Goal: Task Accomplishment & Management: Use online tool/utility

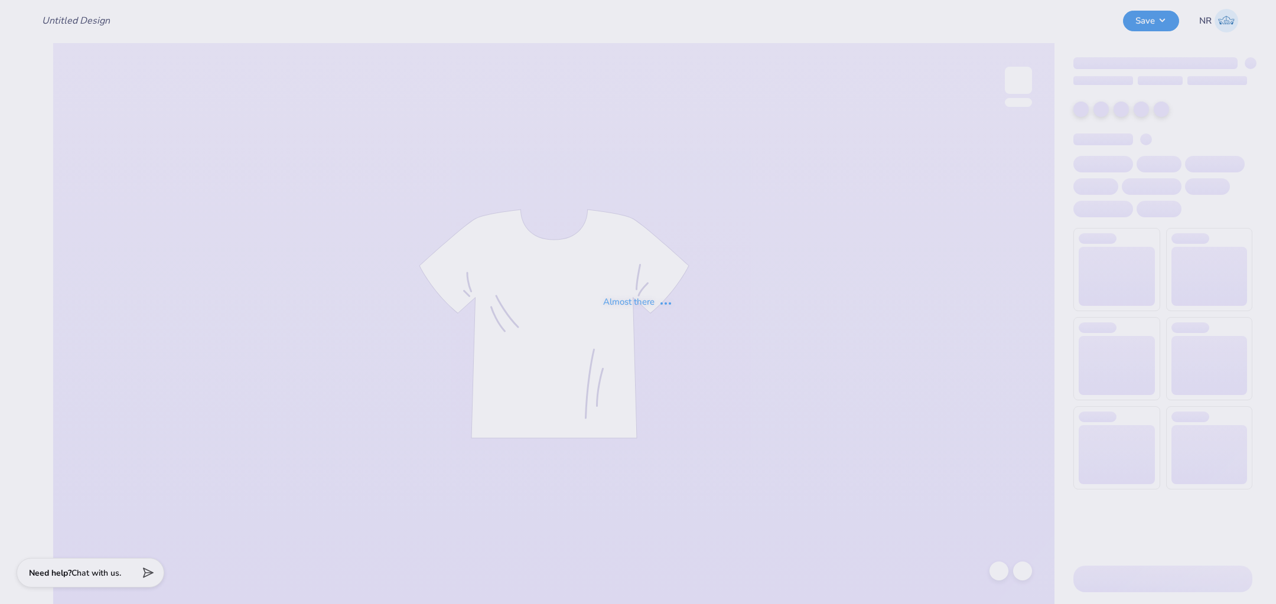
type input "aga inspo star top"
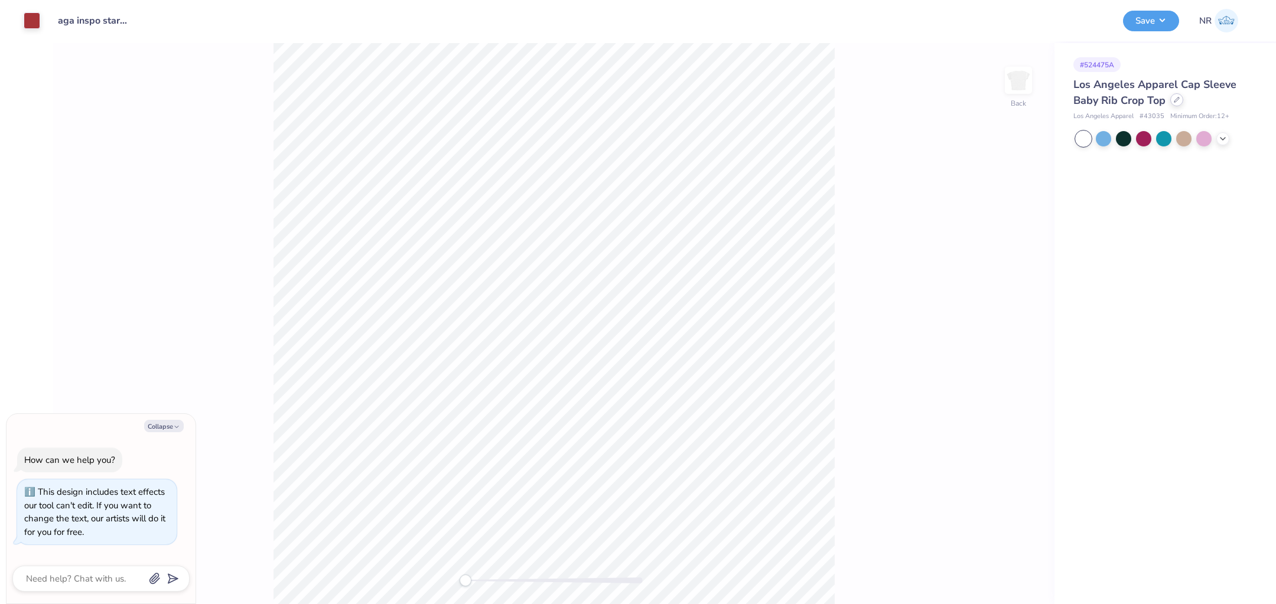
click at [1176, 100] on icon at bounding box center [1177, 100] width 6 height 6
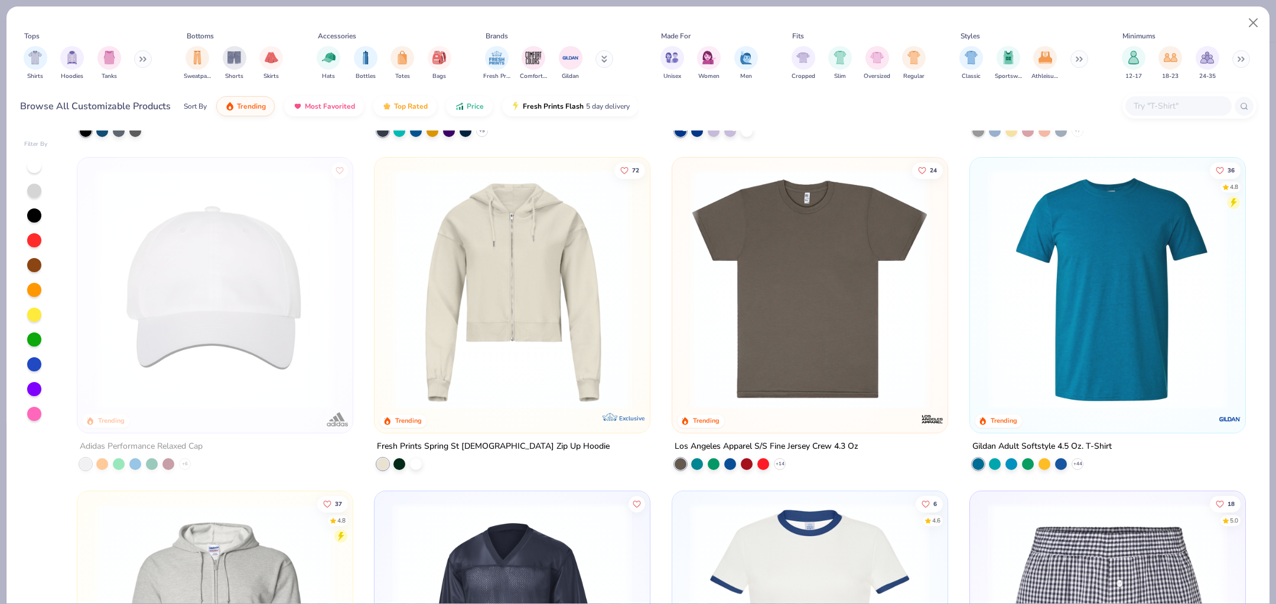
scroll to position [6327, 0]
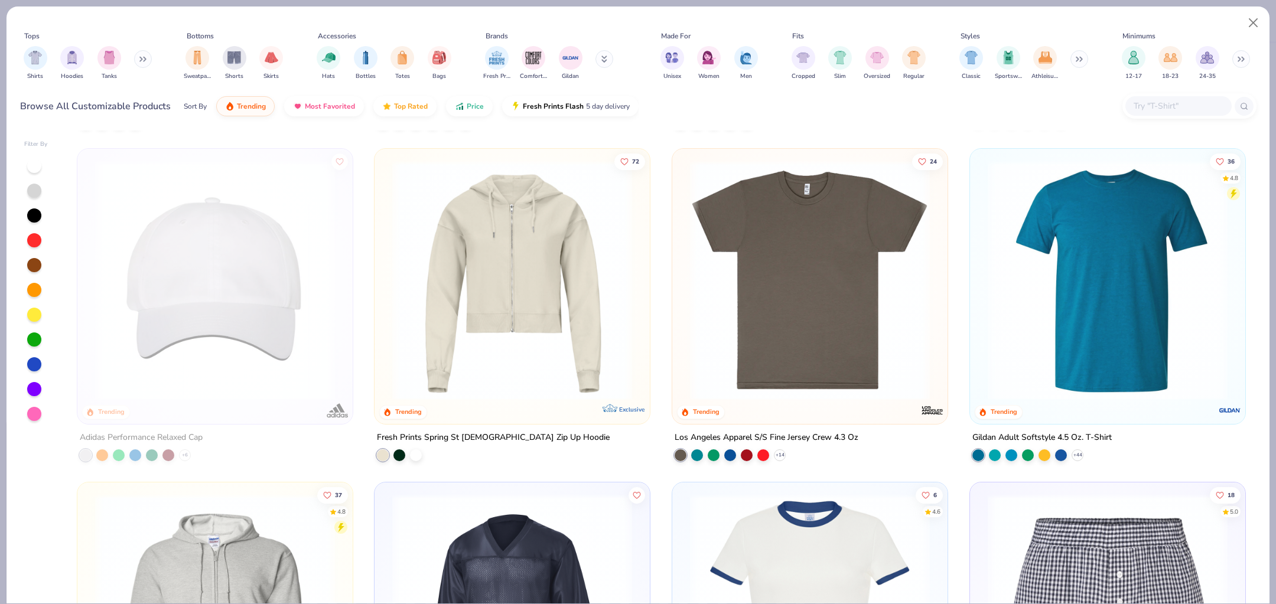
click at [1266, 237] on div "Filter By 50 4.7 Trending Jerzees Adult 8 Oz. Nublend Fleece Sweatpants + 5 10 …" at bounding box center [637, 366] width 1263 height 476
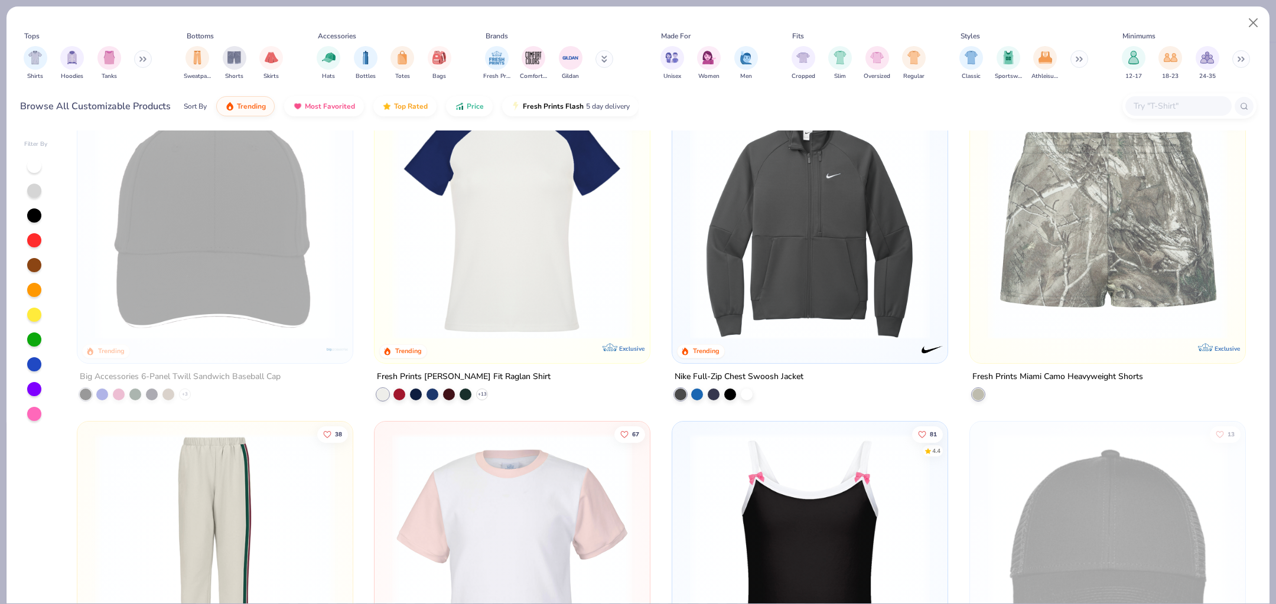
scroll to position [8970, 0]
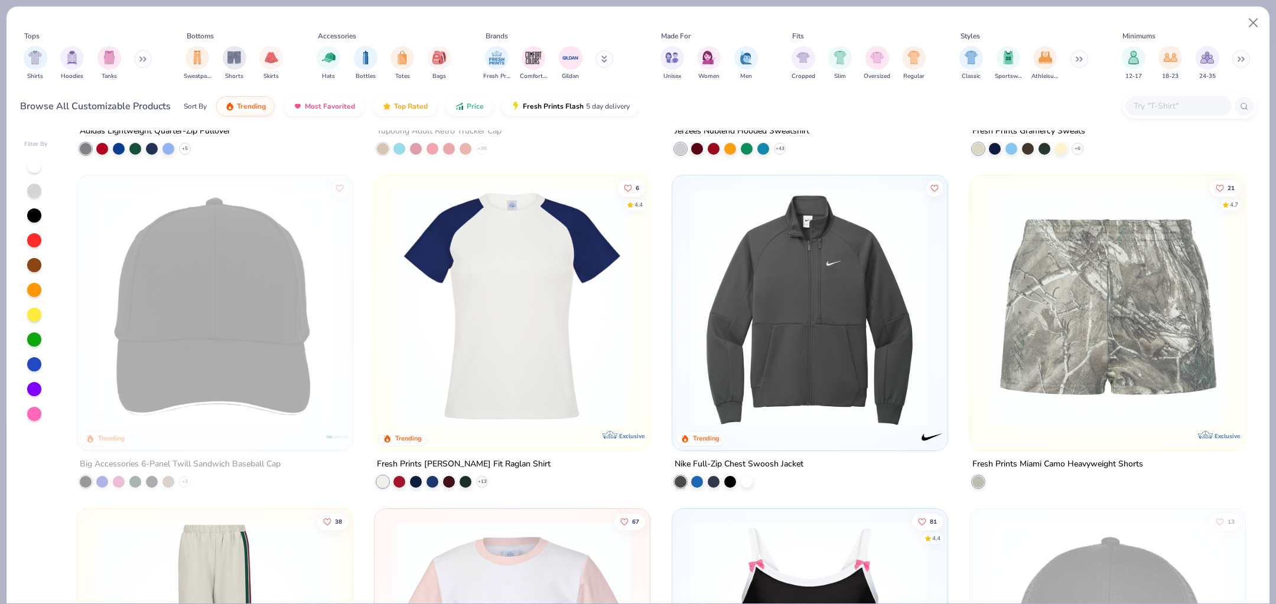
click at [593, 356] on img at bounding box center [512, 307] width 252 height 240
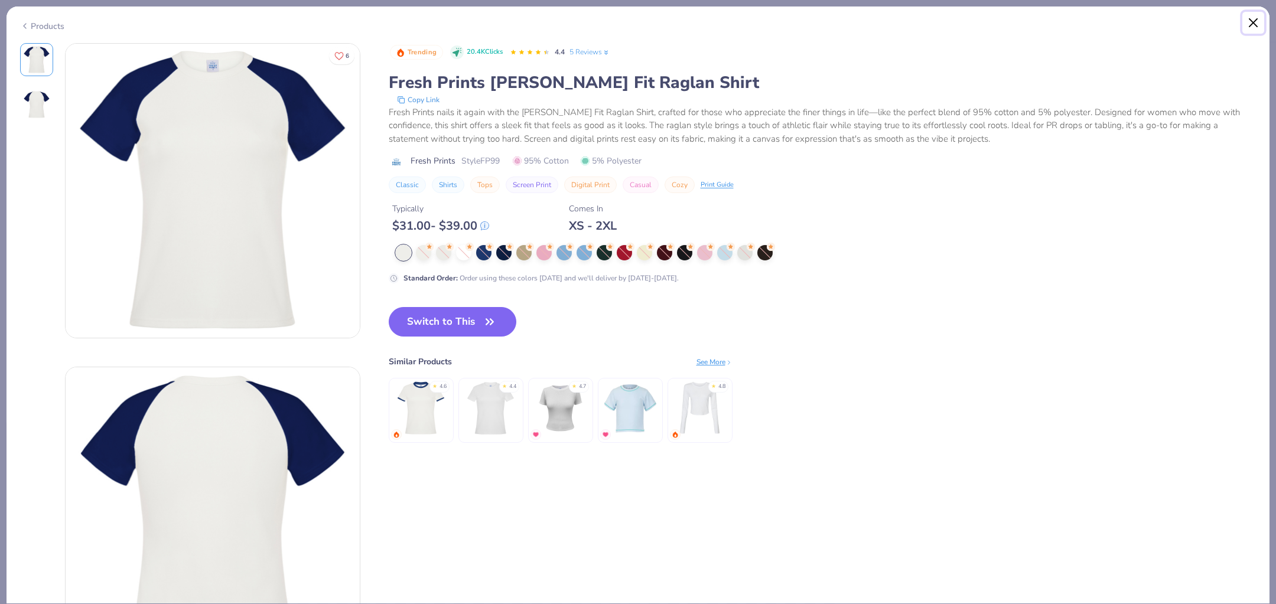
click at [1250, 24] on button "Close" at bounding box center [1253, 23] width 22 height 22
type textarea "x"
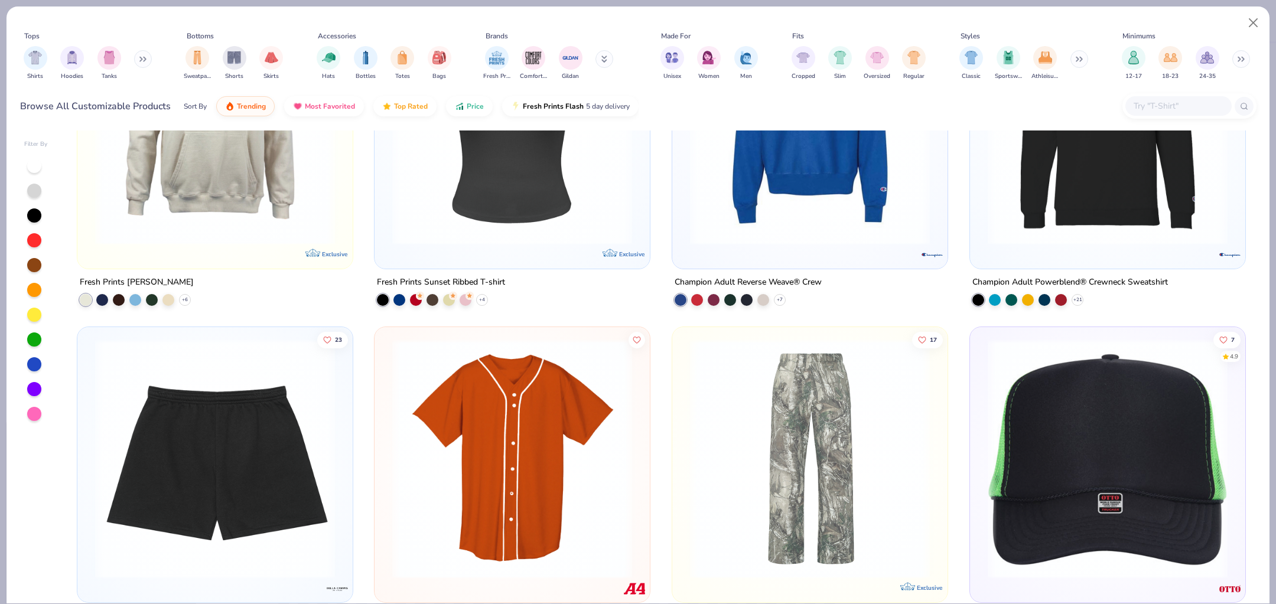
scroll to position [15040, 0]
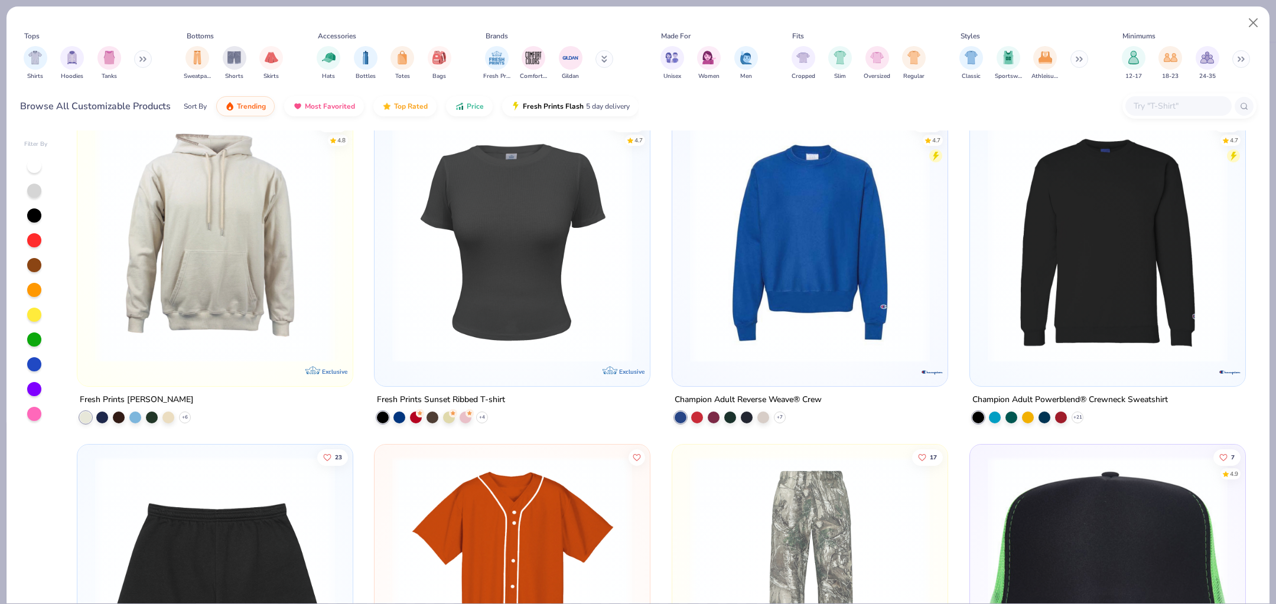
click at [1158, 108] on input "text" at bounding box center [1178, 106] width 91 height 14
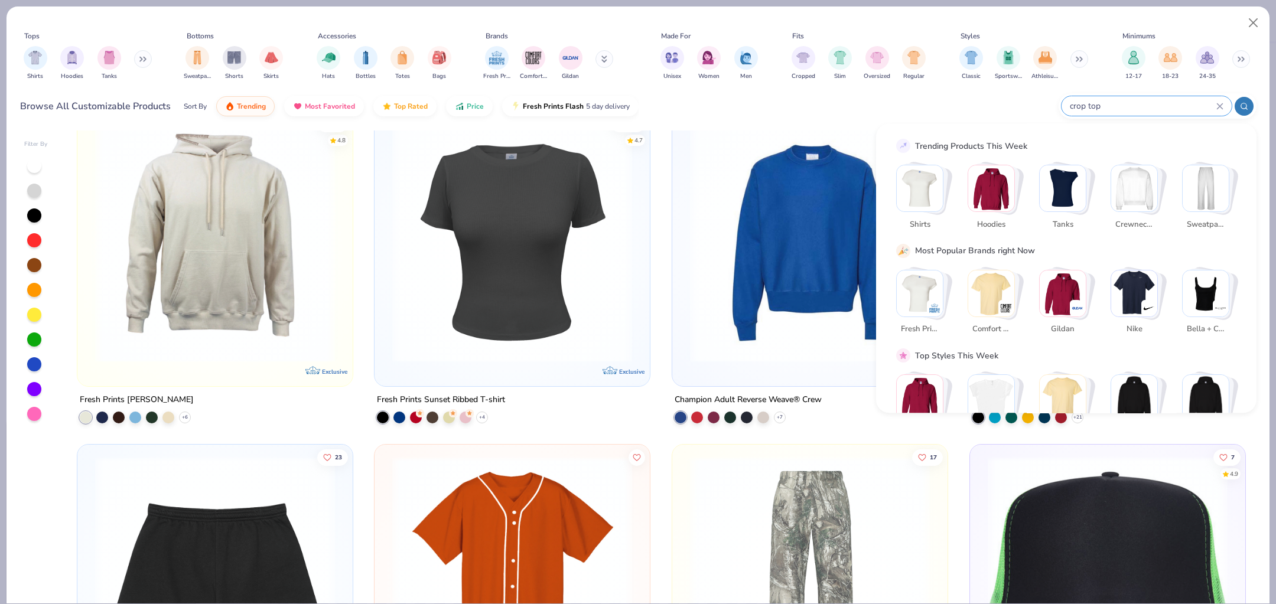
type input "crop top"
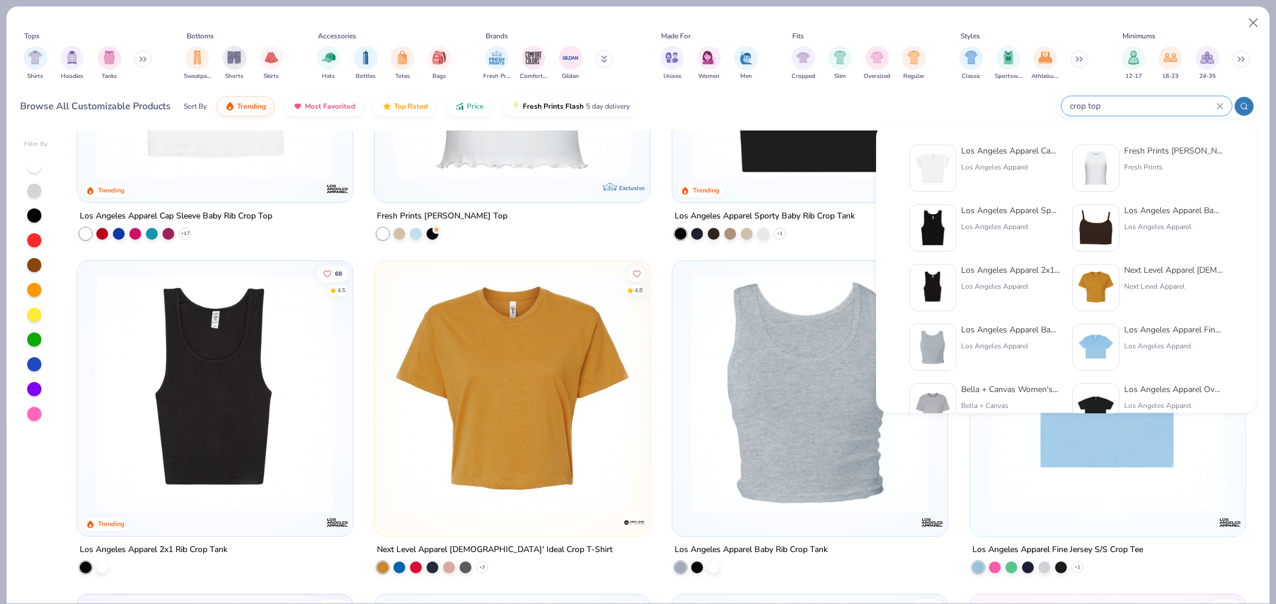
scroll to position [212, 0]
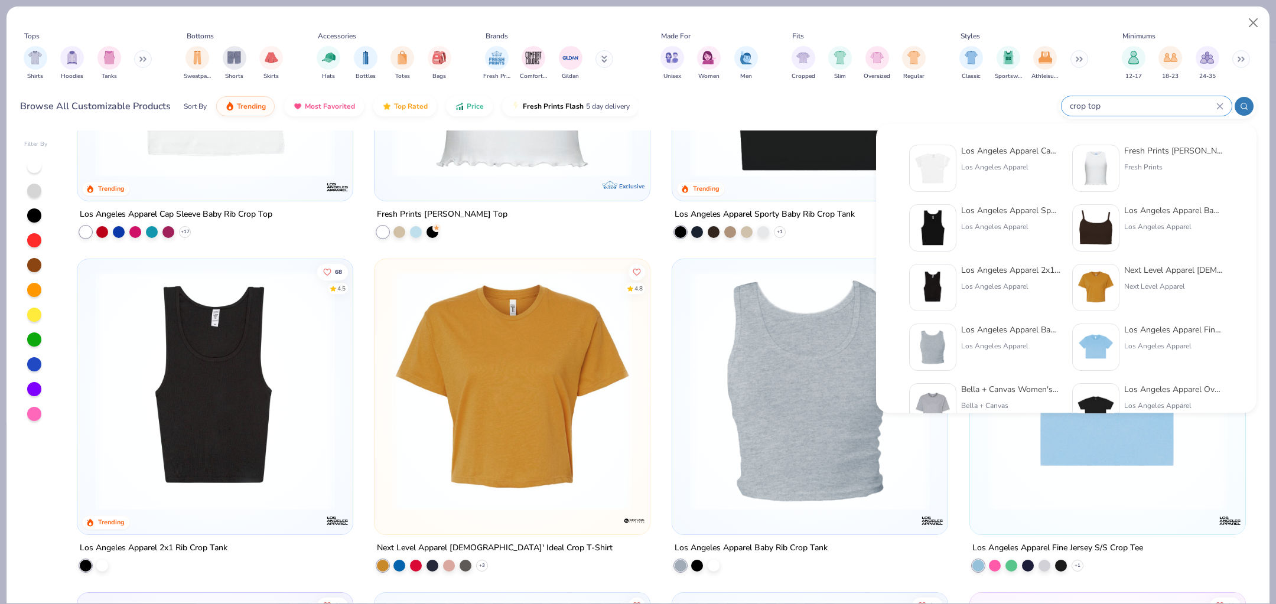
click at [1262, 451] on div "Filter By 279 4.8 Trending Los Angeles Apparel Cap Sleeve Baby Rib Crop Top + 1…" at bounding box center [637, 366] width 1263 height 476
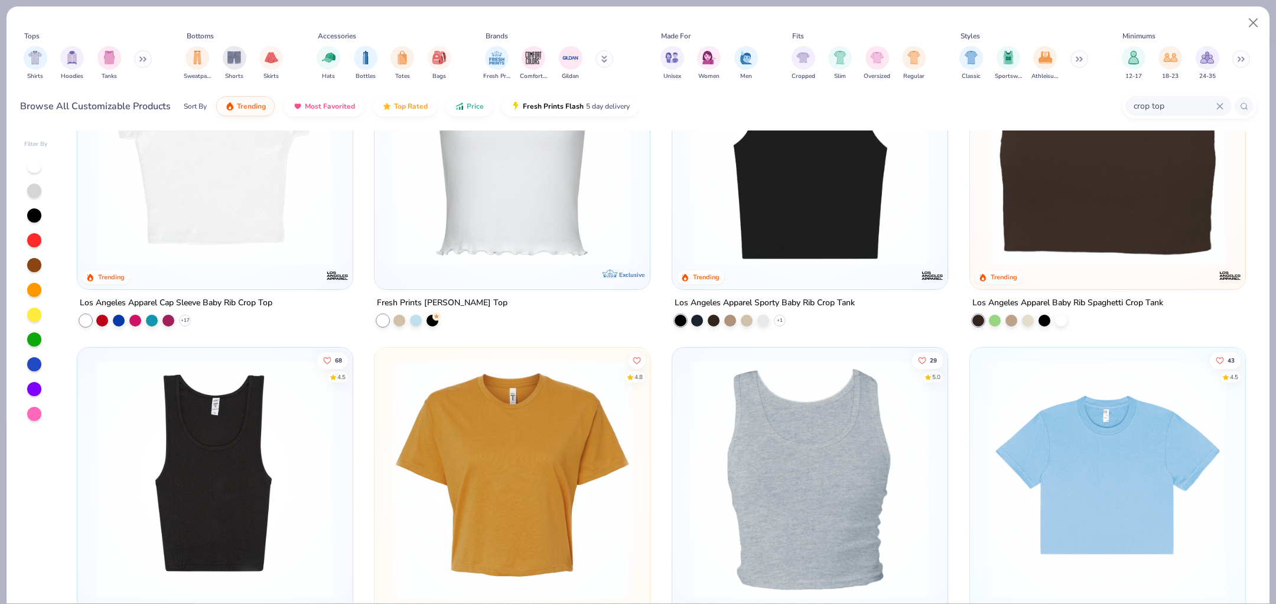
scroll to position [129, 0]
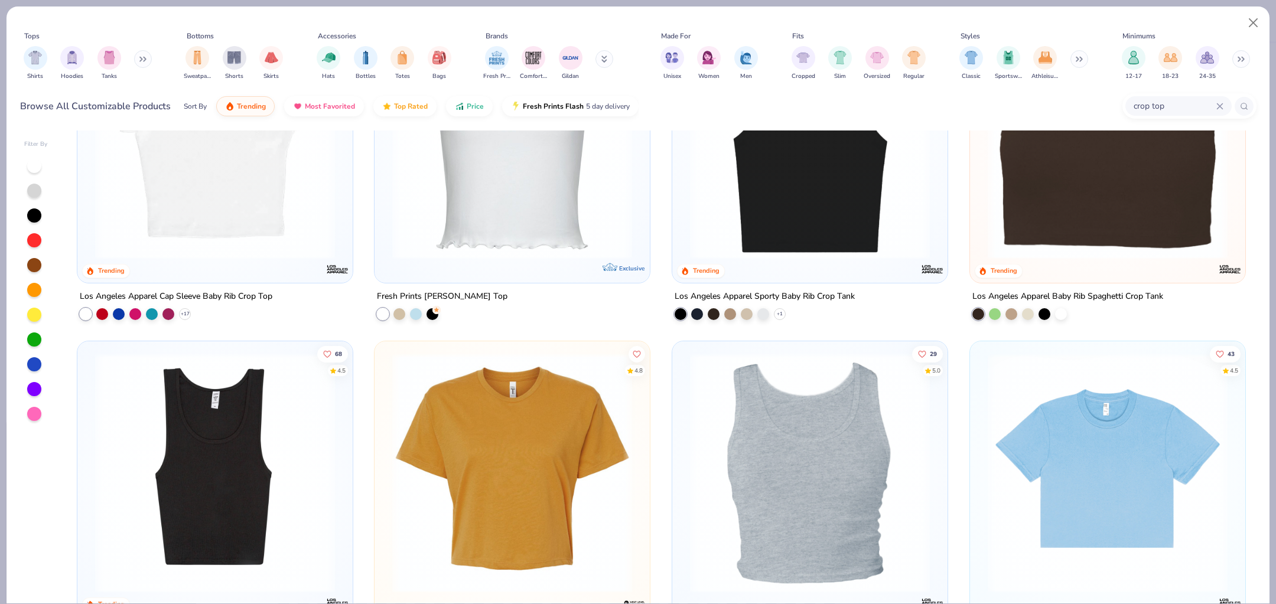
click at [576, 400] on img at bounding box center [512, 473] width 252 height 240
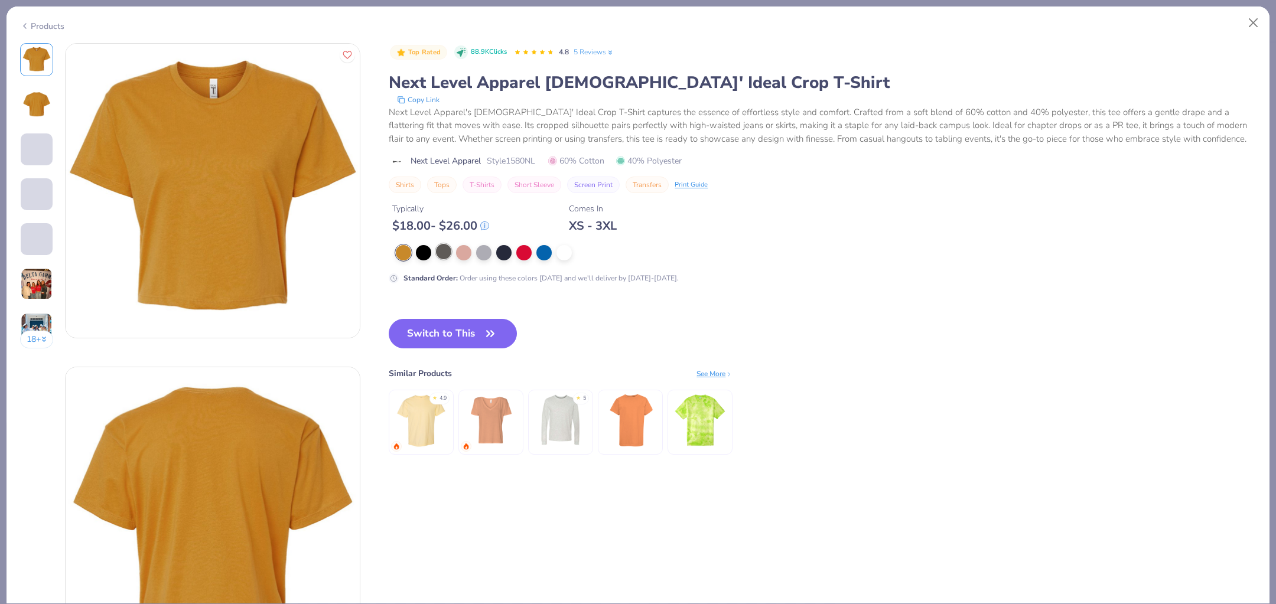
click at [441, 258] on div at bounding box center [443, 251] width 15 height 15
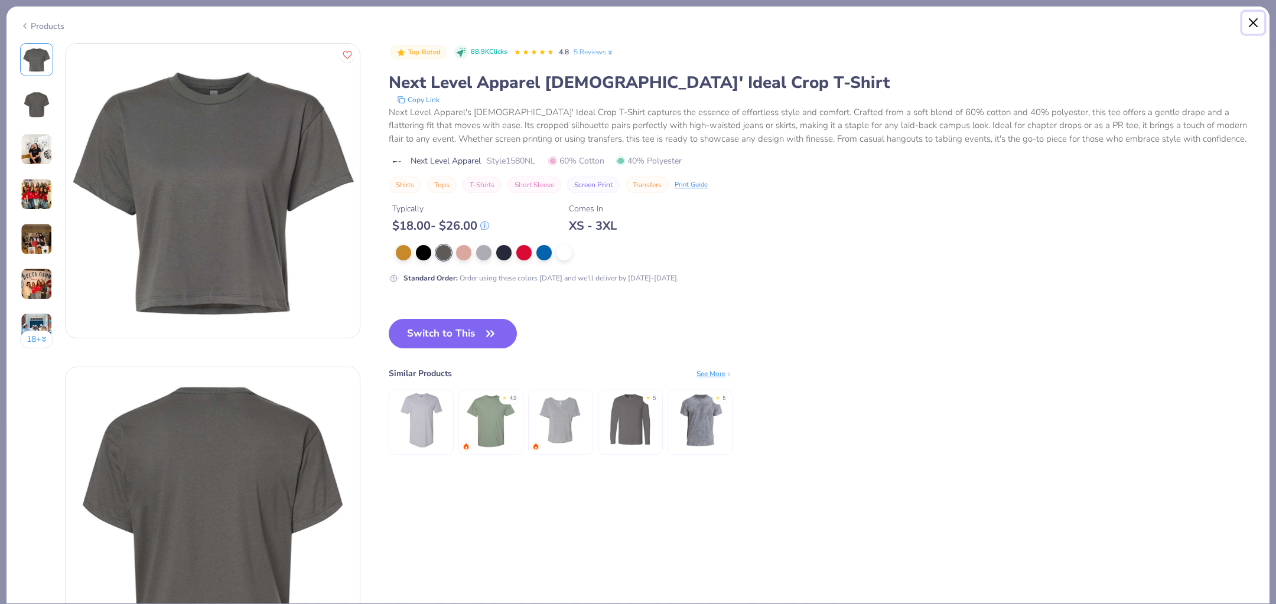
click at [1254, 27] on button "Close" at bounding box center [1253, 23] width 22 height 22
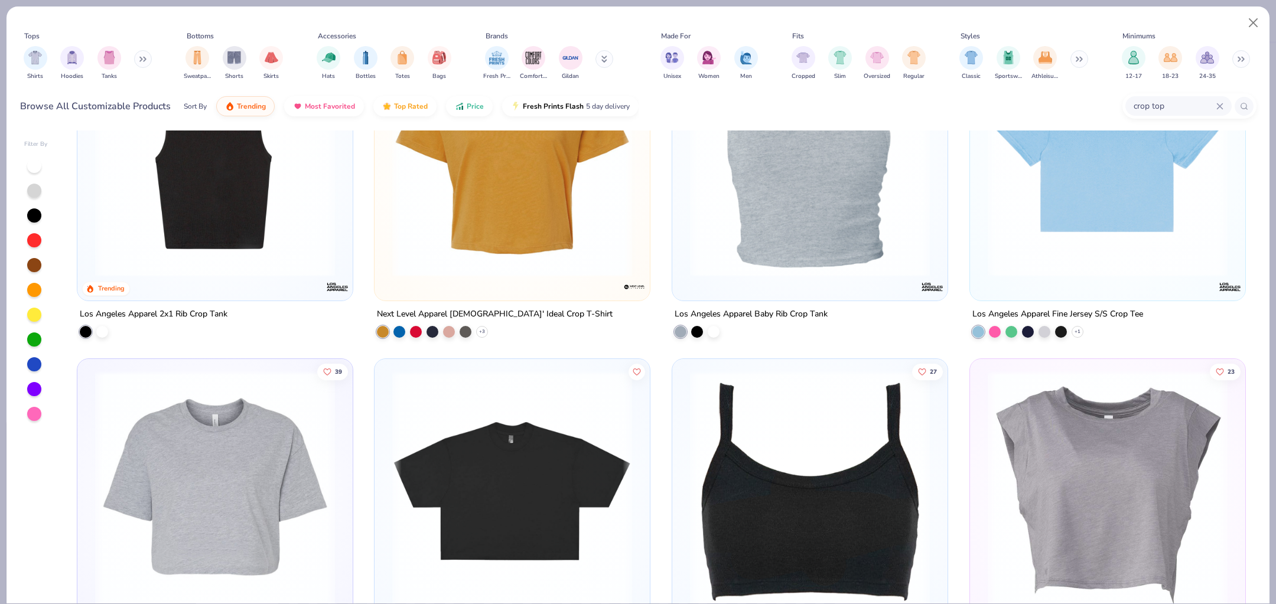
scroll to position [448, 0]
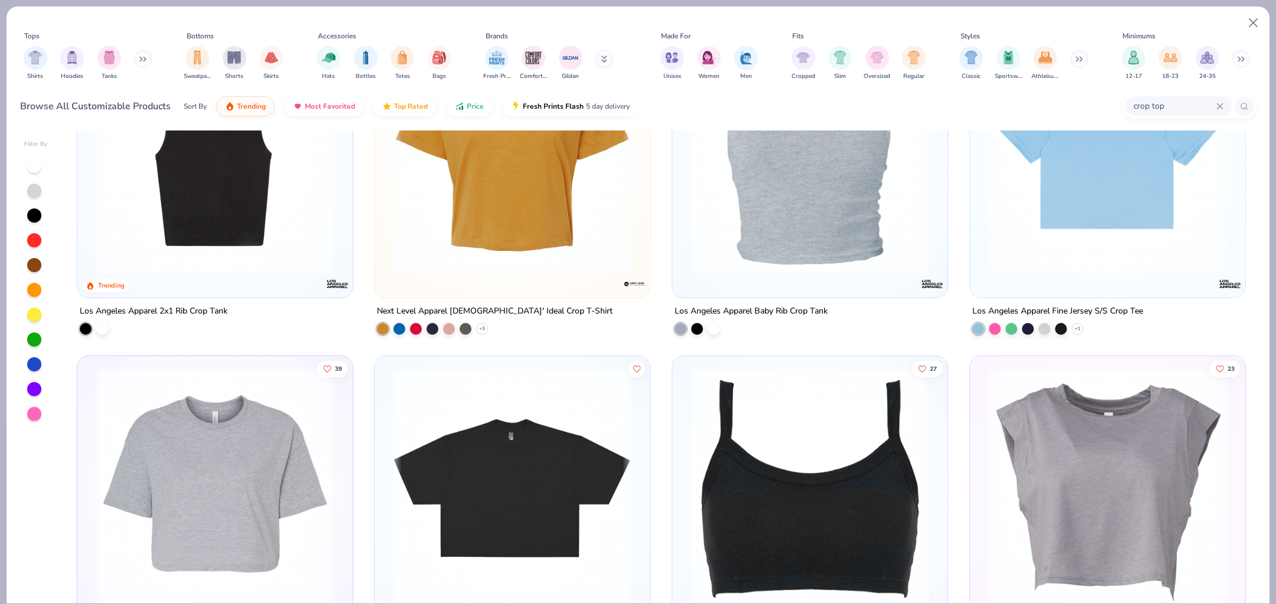
click at [1063, 199] on img at bounding box center [1108, 154] width 252 height 240
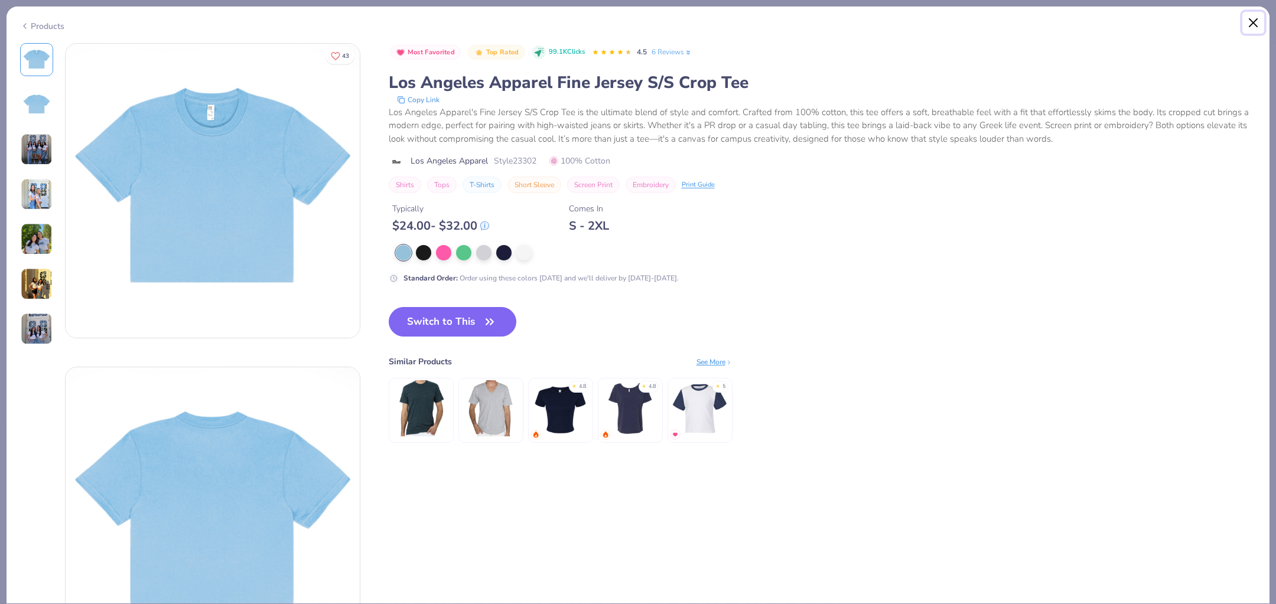
click at [1255, 25] on button "Close" at bounding box center [1253, 23] width 22 height 22
type textarea "x"
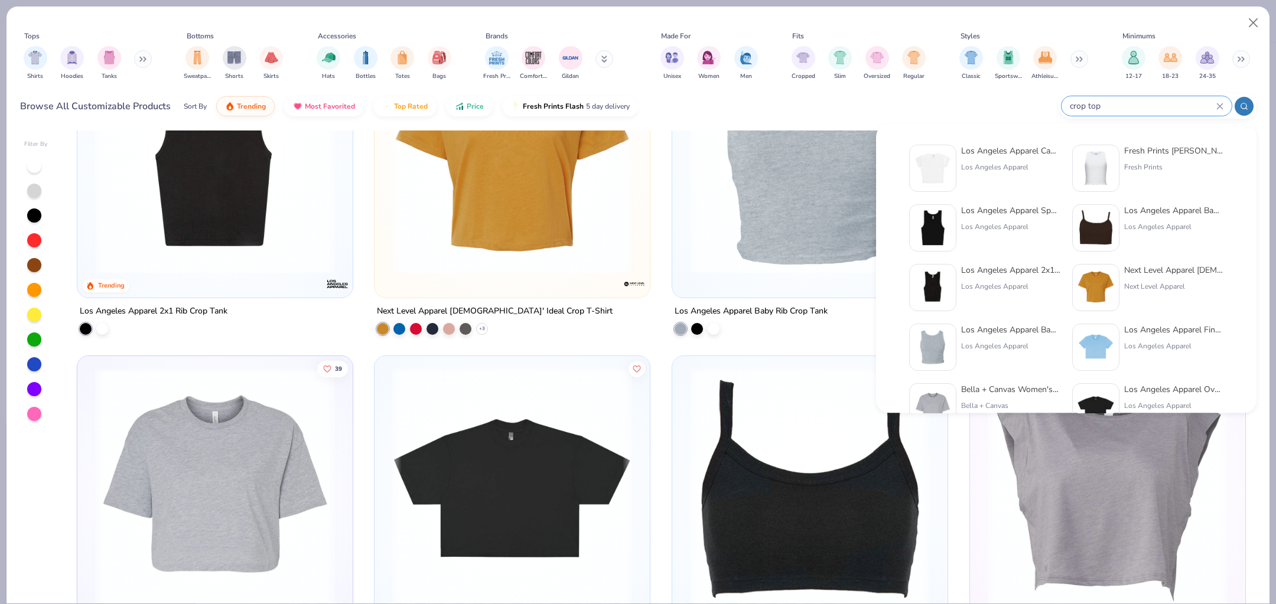
click at [1163, 105] on input "crop top" at bounding box center [1143, 106] width 148 height 14
type input "c"
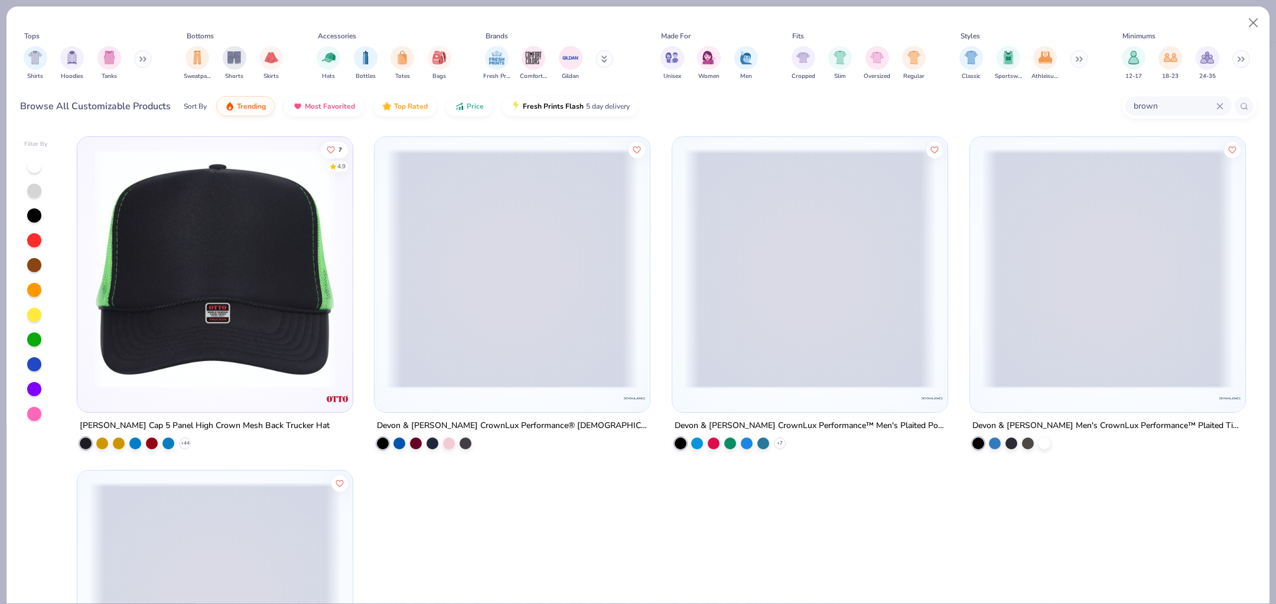
click at [1153, 111] on input "brown" at bounding box center [1175, 106] width 84 height 14
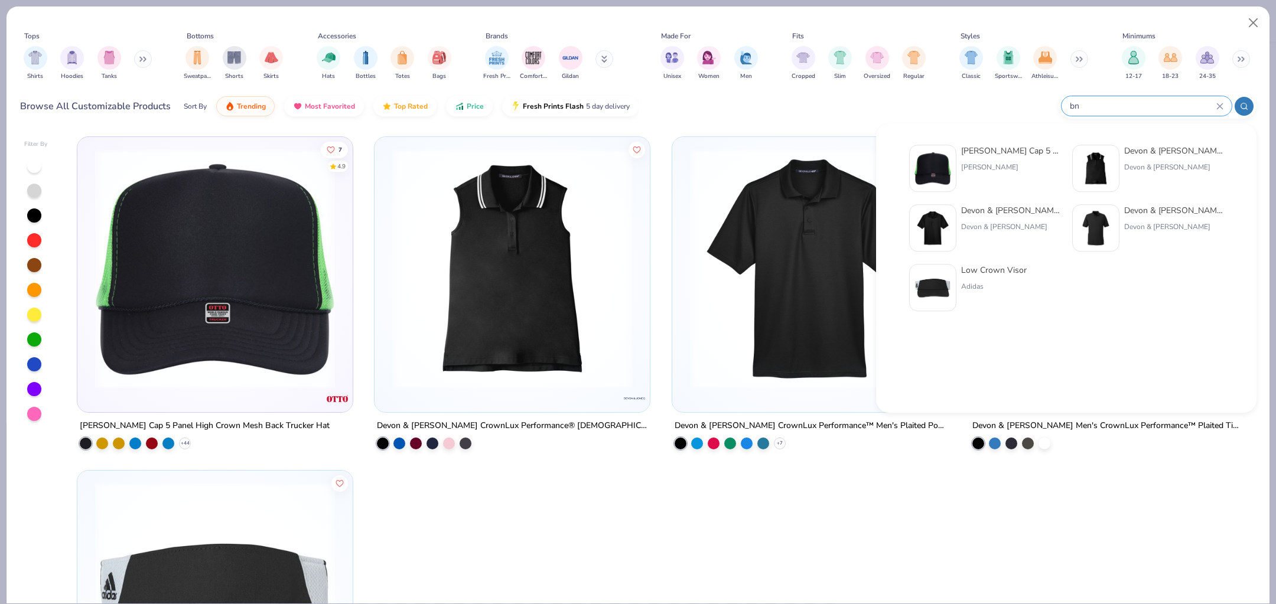
type input "n"
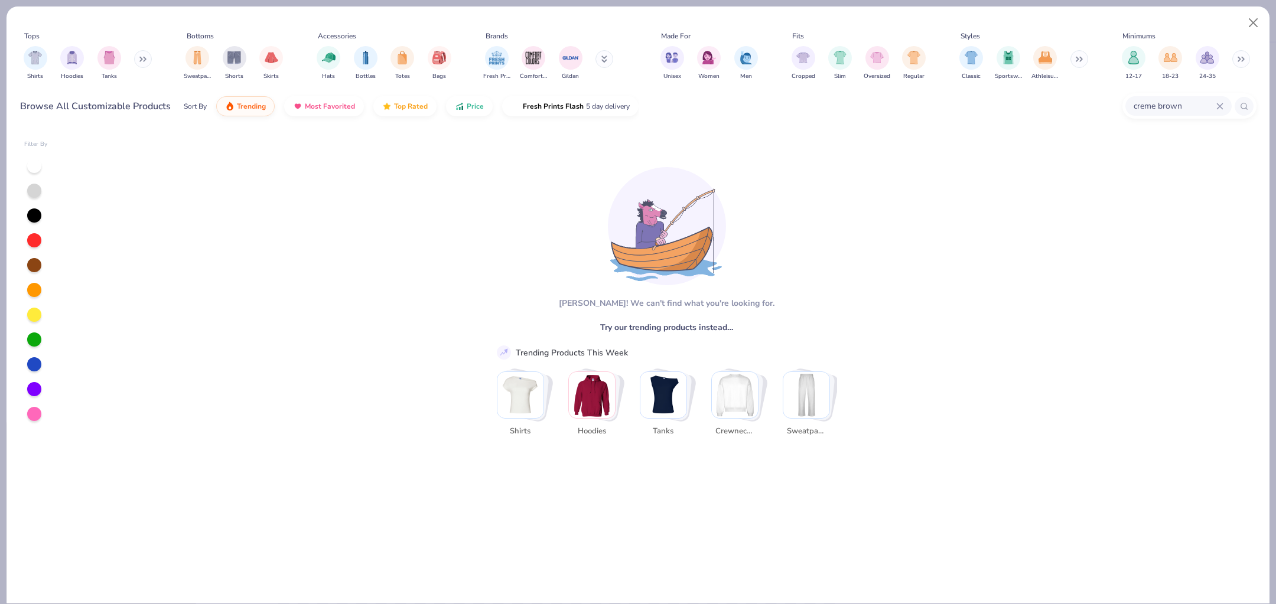
click at [1190, 100] on input "creme brown" at bounding box center [1175, 106] width 84 height 14
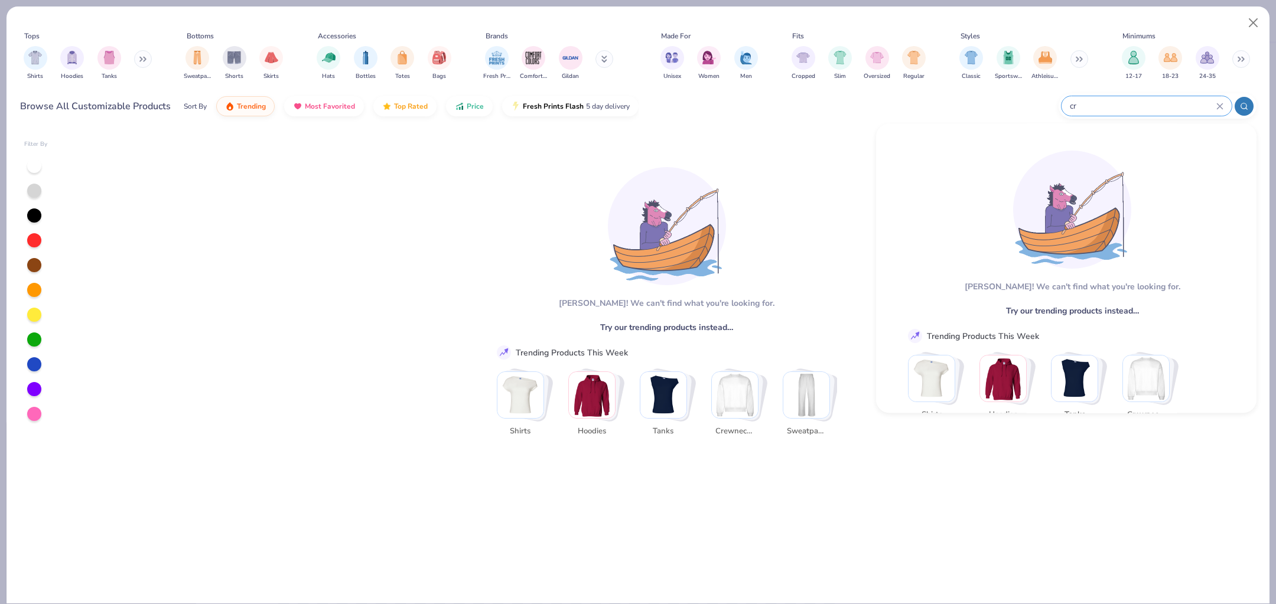
type input "c"
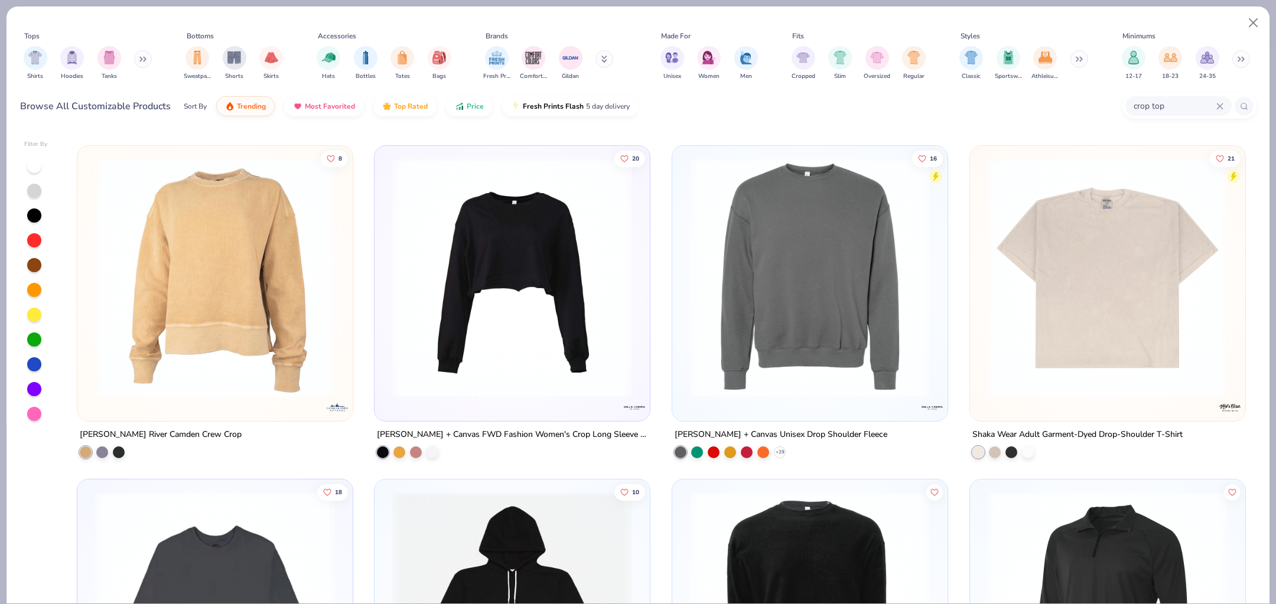
scroll to position [1533, 0]
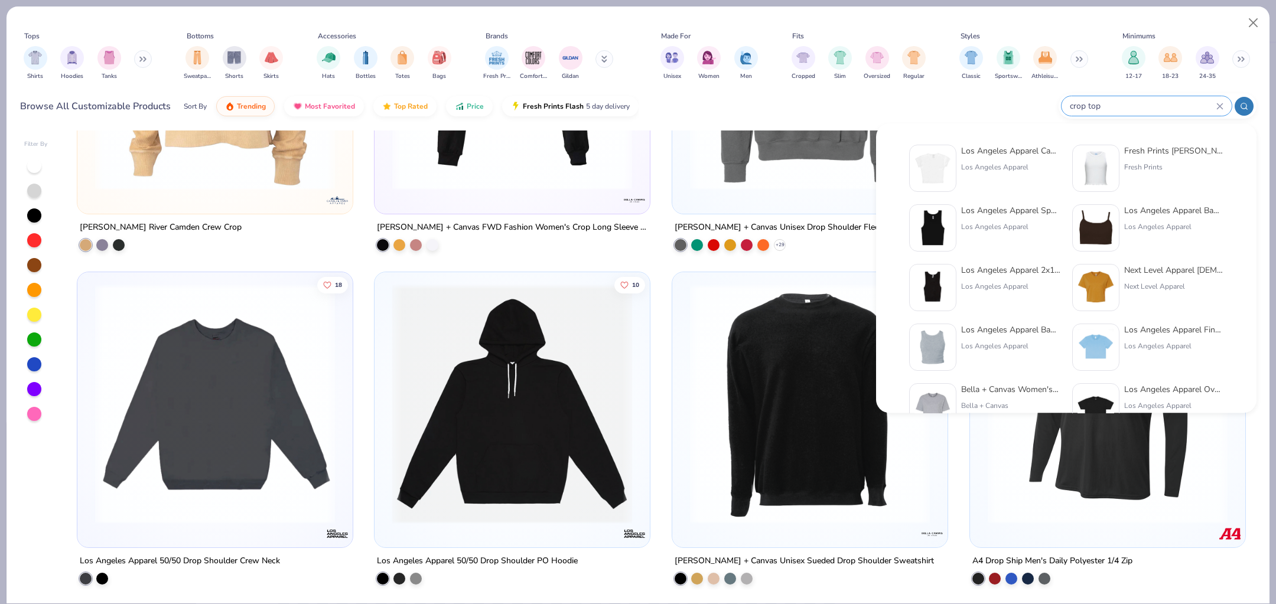
click at [903, 102] on div "Browse All Customizable Products Sort By Trending Most Favorited Top Rated Pric…" at bounding box center [638, 106] width 1237 height 33
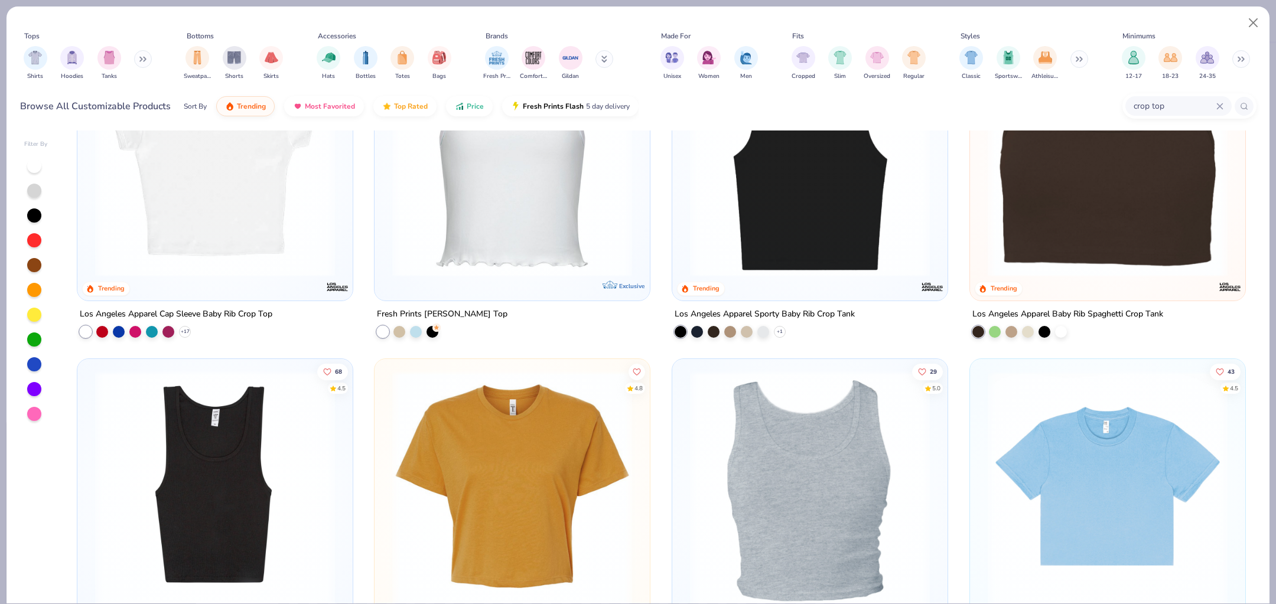
scroll to position [0, 0]
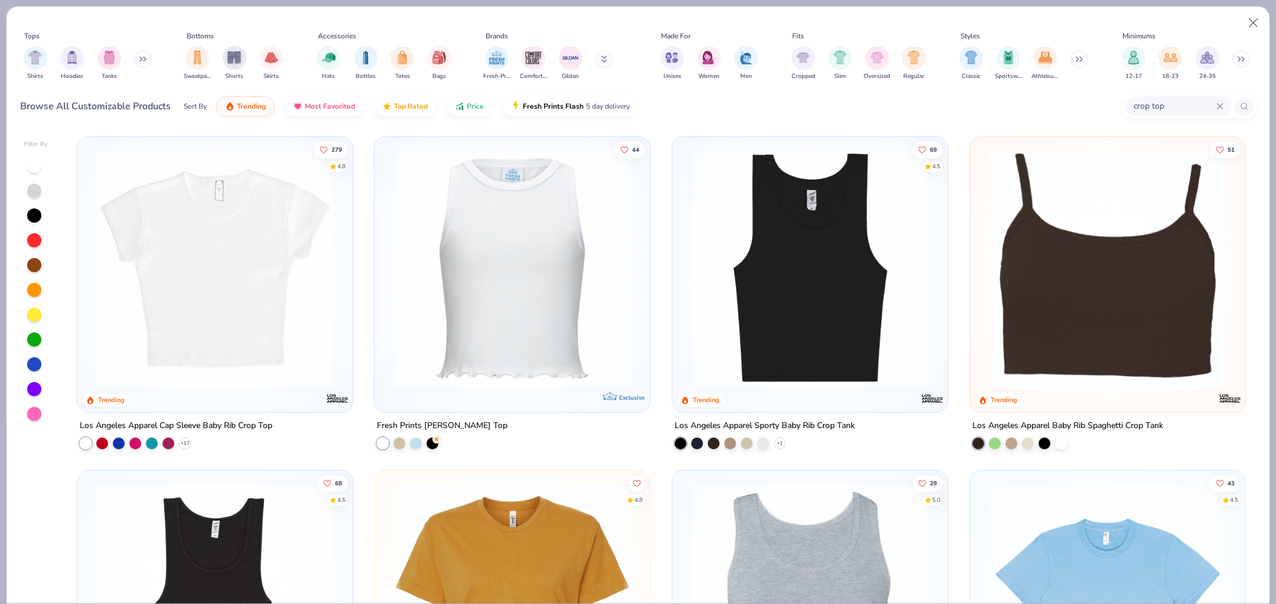
click at [1177, 106] on input "crop top" at bounding box center [1175, 106] width 84 height 14
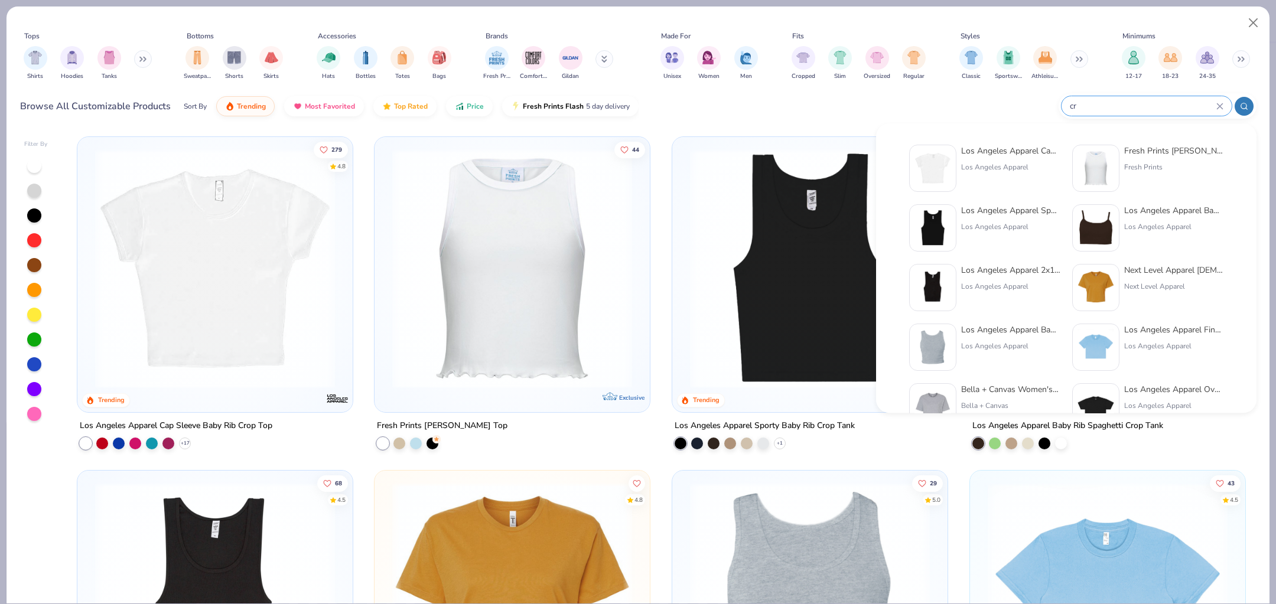
type input "c"
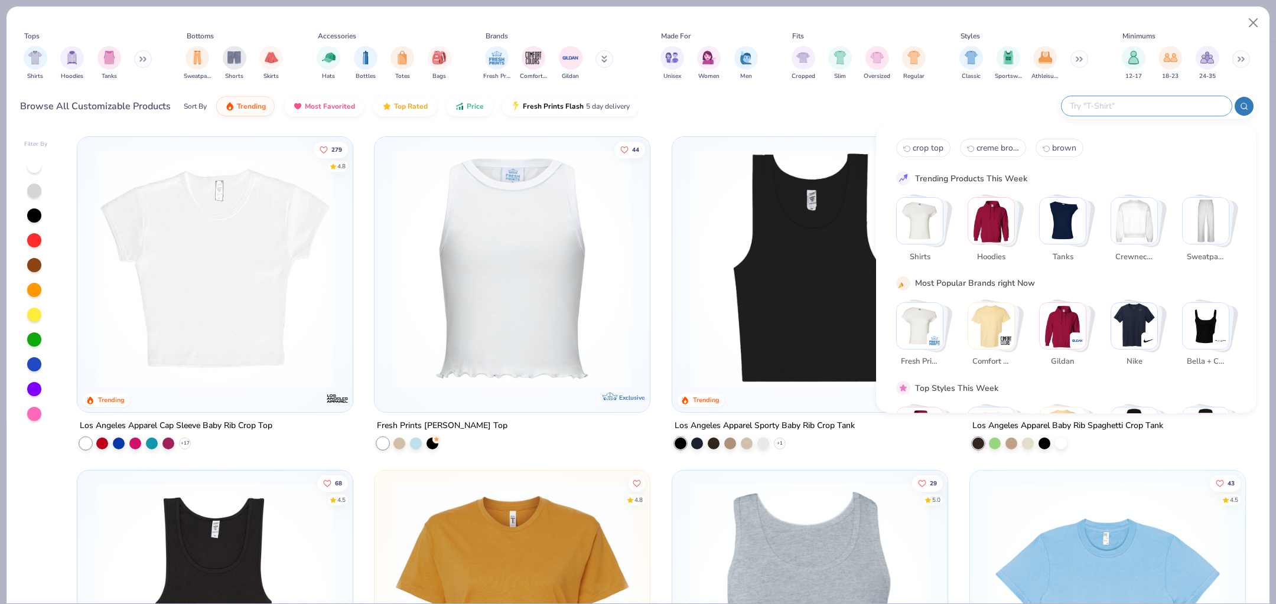
click at [824, 118] on div "Browse All Customizable Products Sort By Trending Most Favorited Top Rated Pric…" at bounding box center [638, 106] width 1237 height 33
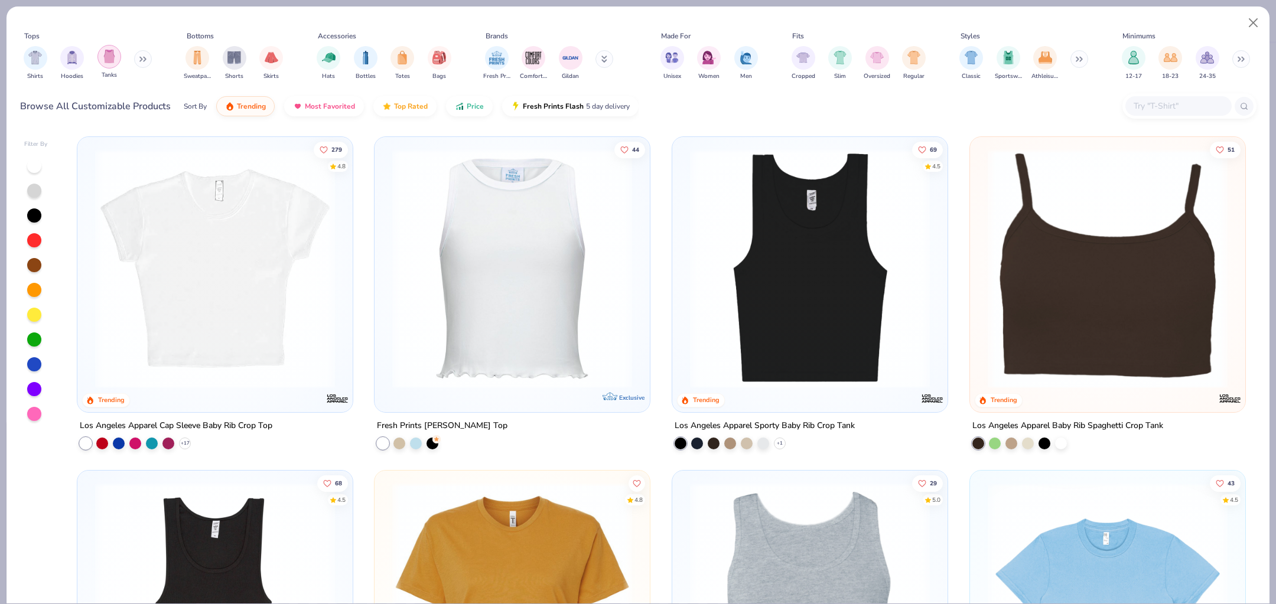
click at [100, 55] on div "filter for Tanks" at bounding box center [109, 57] width 24 height 24
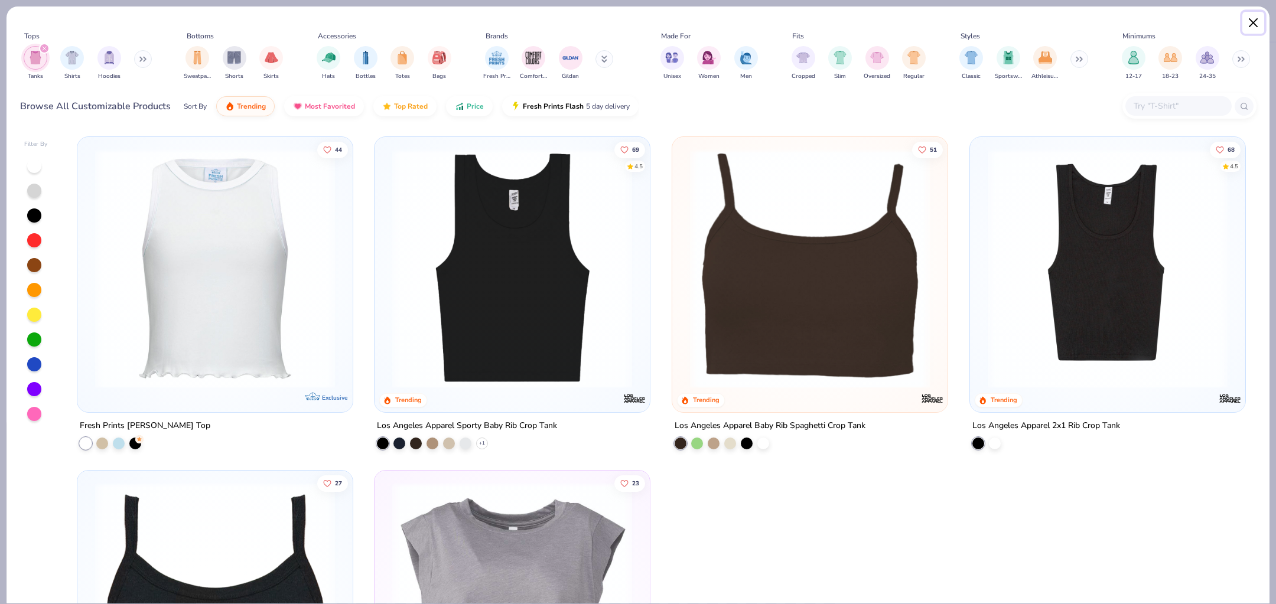
click at [1244, 15] on button "Close" at bounding box center [1253, 23] width 22 height 22
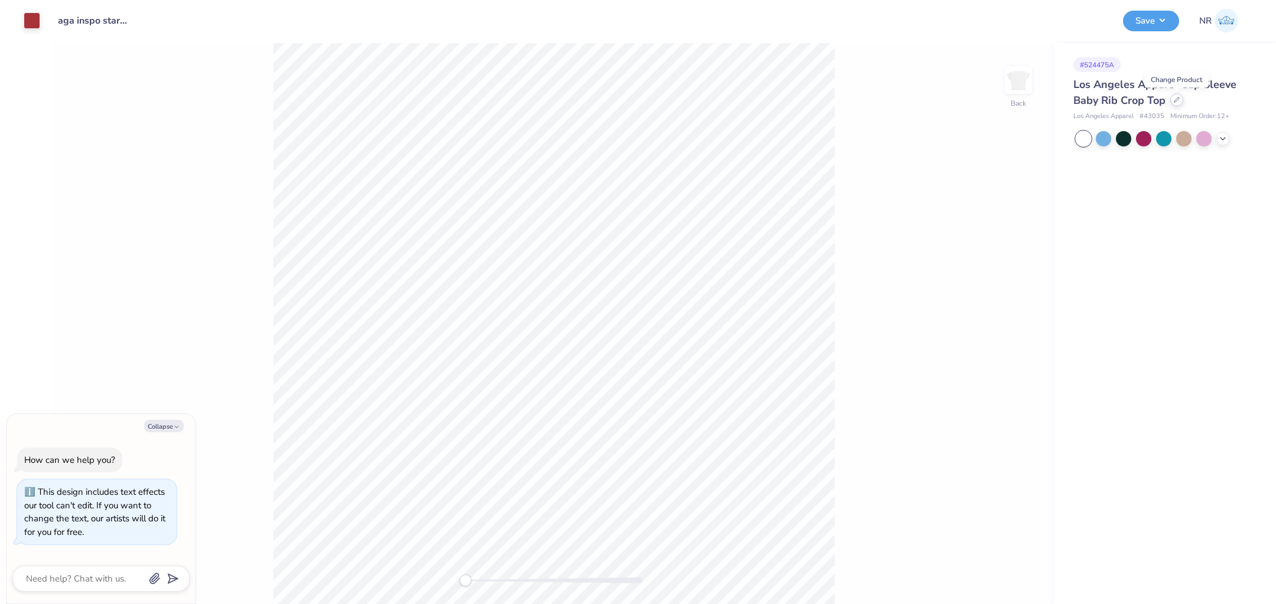
click at [1176, 101] on icon at bounding box center [1177, 100] width 6 height 6
type textarea "x"
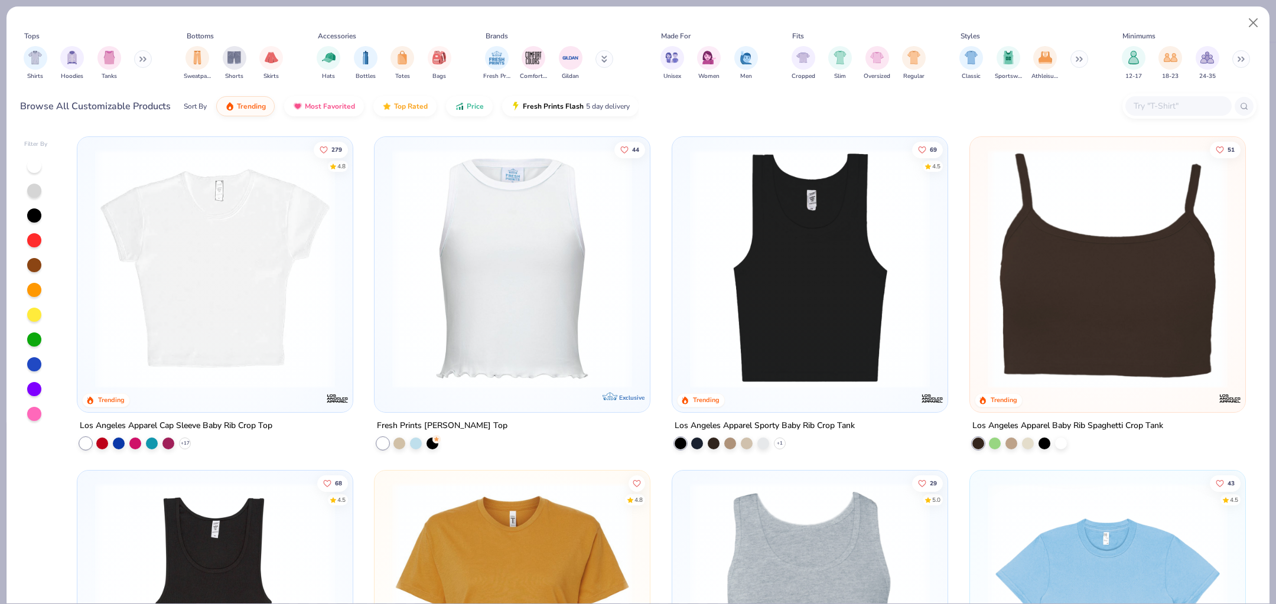
click at [1161, 109] on input "text" at bounding box center [1178, 106] width 91 height 14
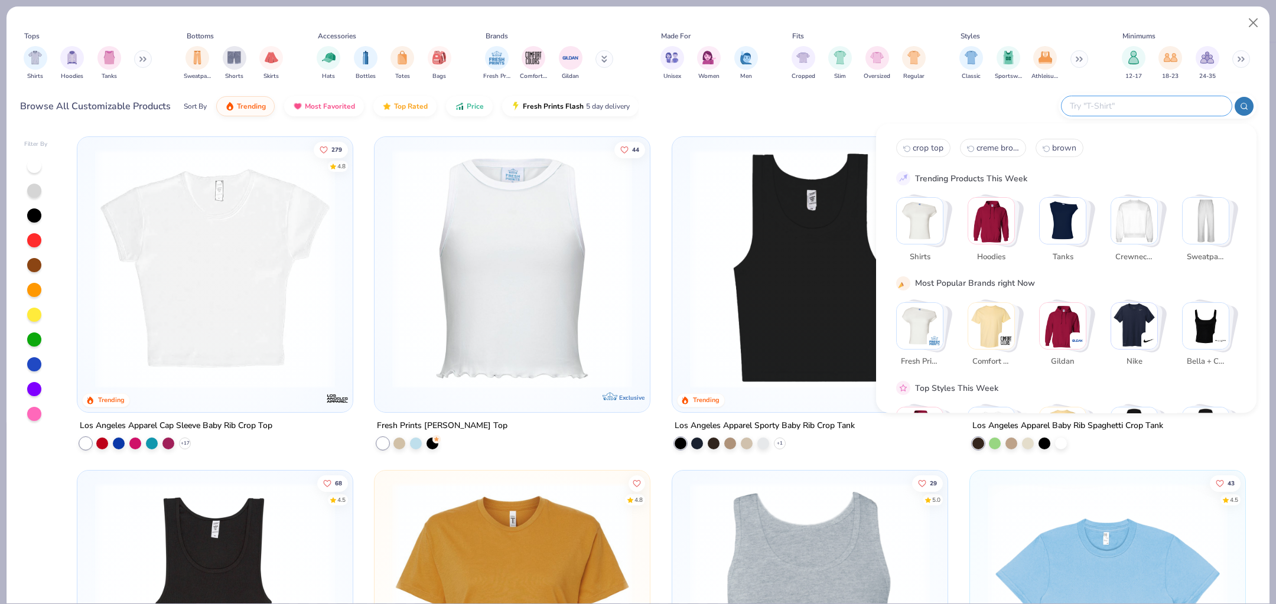
paste input "43077"
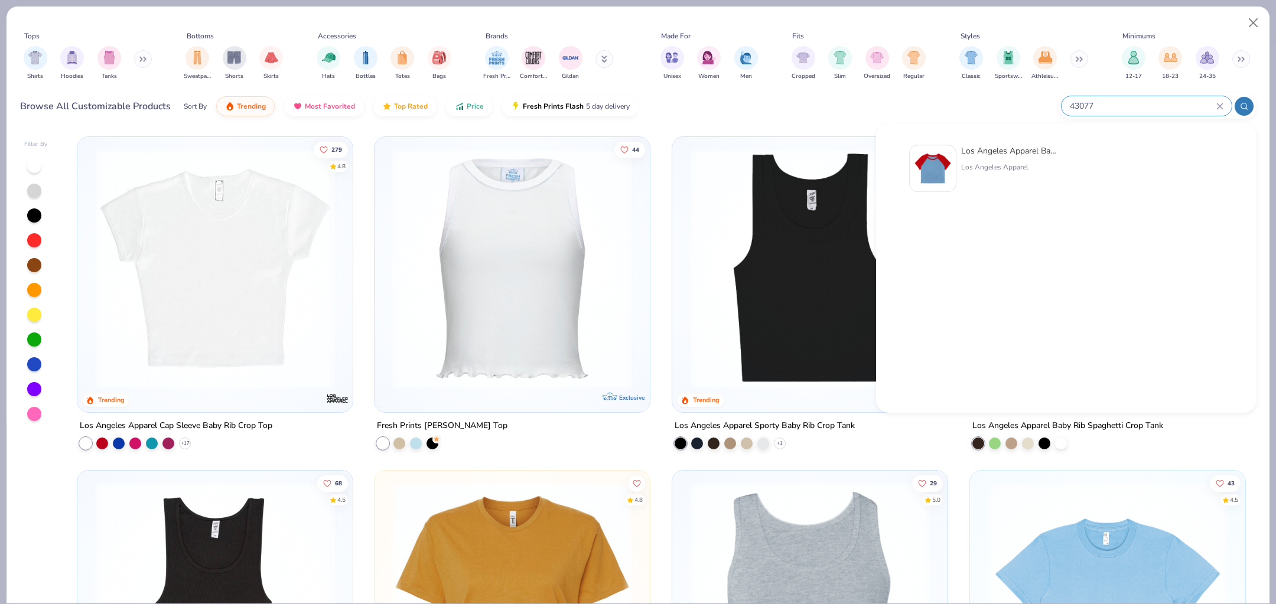
type input "43077"
click at [1007, 145] on div "Los Angeles Apparel Baby Rib Short Sleeve Raglan" at bounding box center [1010, 151] width 99 height 12
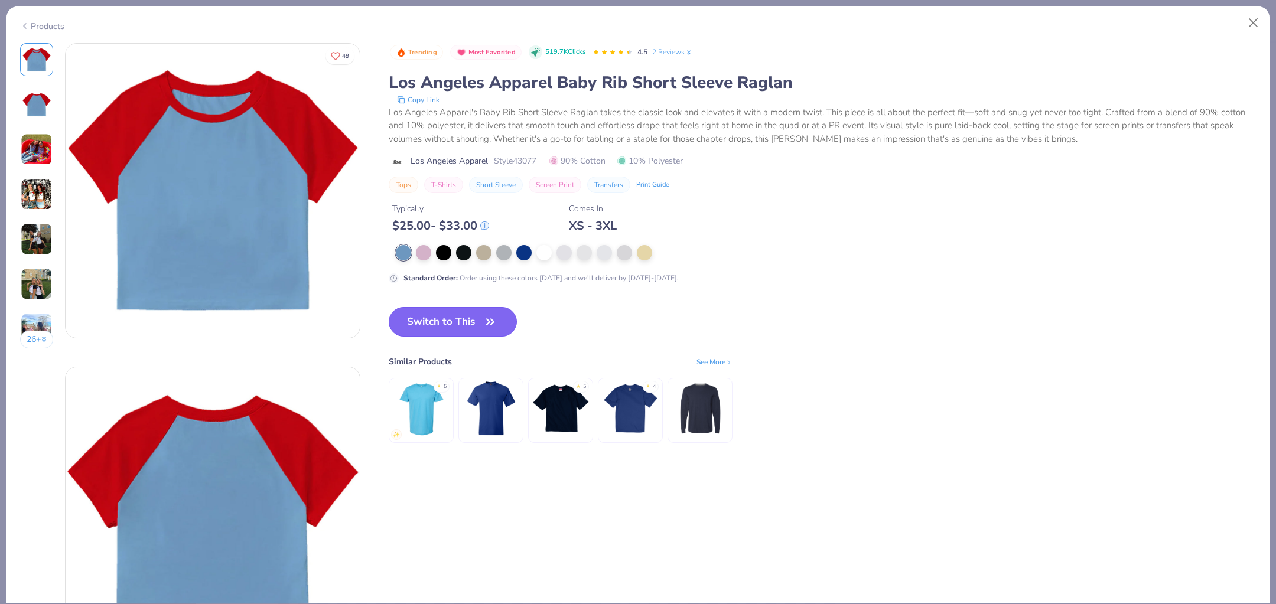
click at [486, 326] on icon "button" at bounding box center [490, 322] width 17 height 17
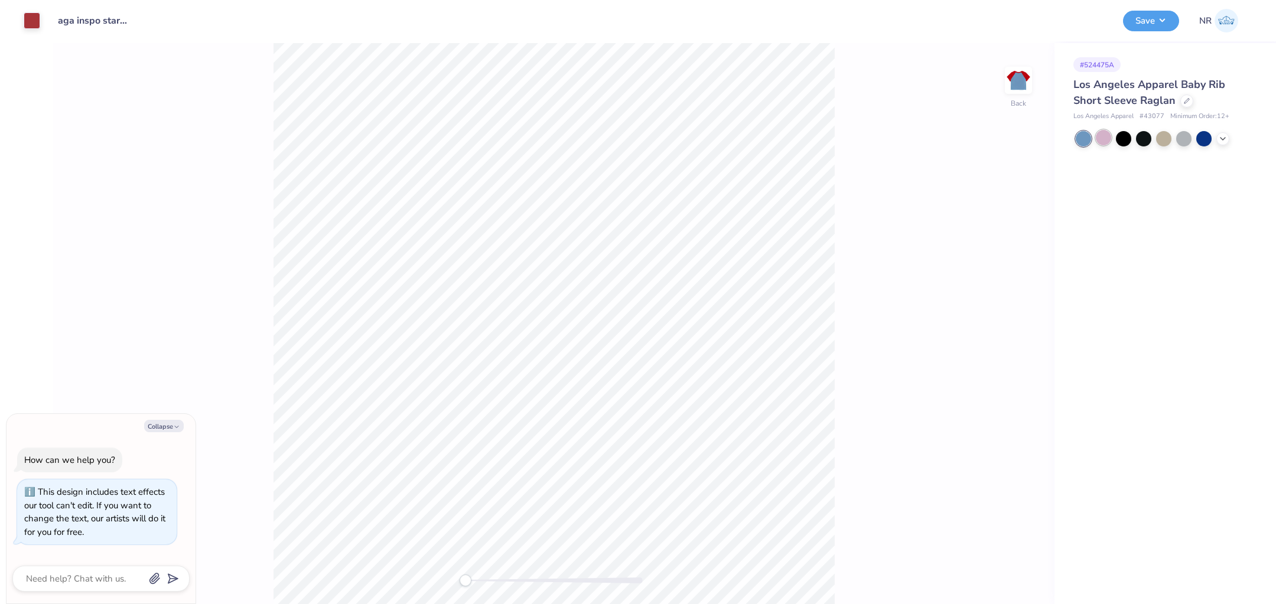
click at [1108, 141] on div at bounding box center [1103, 137] width 15 height 15
click at [1127, 141] on div at bounding box center [1123, 137] width 15 height 15
click at [1221, 131] on div at bounding box center [1222, 137] width 13 height 13
click at [1168, 136] on div at bounding box center [1163, 137] width 15 height 15
click at [1183, 137] on div at bounding box center [1183, 137] width 15 height 15
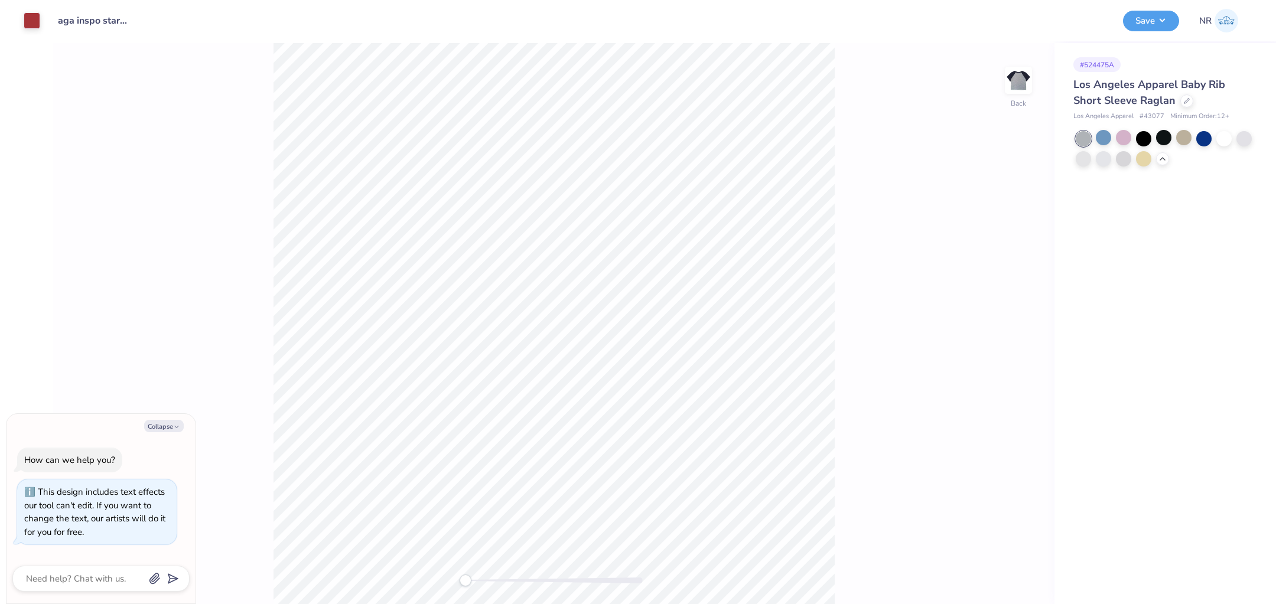
click at [1195, 135] on div at bounding box center [1164, 148] width 177 height 35
click at [1199, 135] on div at bounding box center [1203, 137] width 15 height 15
click at [1222, 136] on div at bounding box center [1223, 137] width 15 height 15
click at [1238, 137] on div at bounding box center [1244, 137] width 15 height 15
click at [1085, 155] on div at bounding box center [1083, 157] width 15 height 15
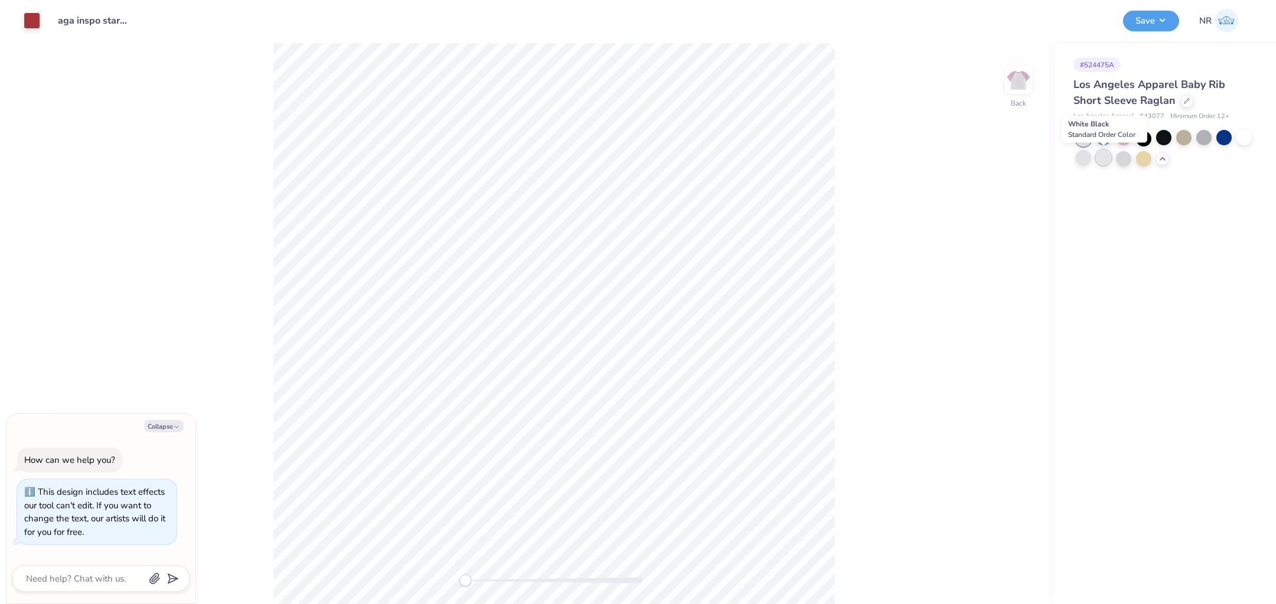
click at [1105, 160] on div at bounding box center [1103, 157] width 15 height 15
click at [1128, 159] on div at bounding box center [1123, 157] width 15 height 15
click at [1139, 159] on div at bounding box center [1143, 157] width 15 height 15
click at [1081, 136] on div at bounding box center [1083, 138] width 15 height 15
click at [1107, 135] on div at bounding box center [1103, 137] width 15 height 15
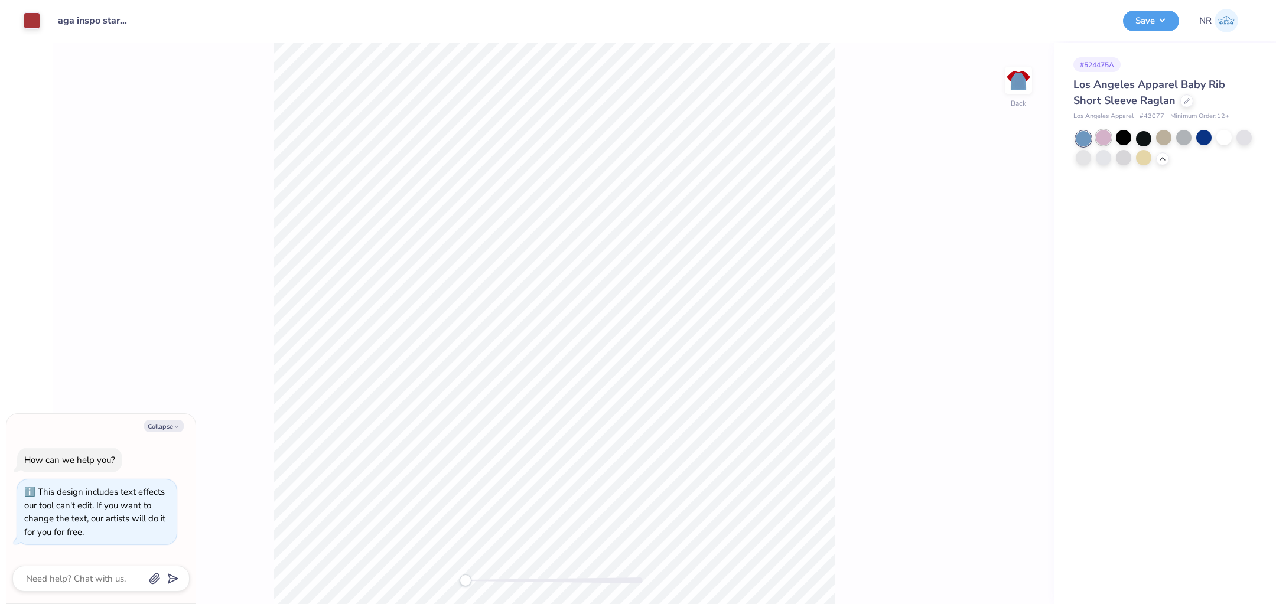
click at [1103, 139] on div at bounding box center [1103, 137] width 15 height 15
click at [1125, 138] on div at bounding box center [1123, 137] width 15 height 15
click at [1151, 138] on div at bounding box center [1143, 137] width 15 height 15
click at [1160, 141] on div at bounding box center [1163, 137] width 15 height 15
click at [1189, 136] on div at bounding box center [1183, 137] width 15 height 15
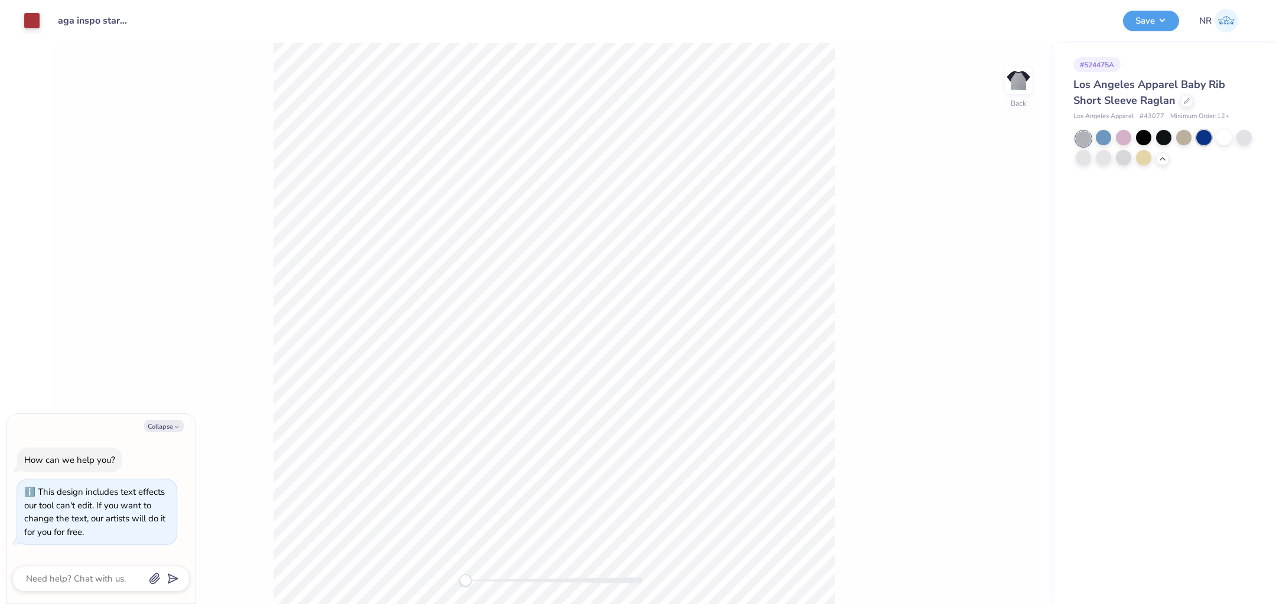
click at [1206, 138] on div at bounding box center [1203, 137] width 15 height 15
click at [1229, 142] on div at bounding box center [1223, 137] width 15 height 15
click at [1244, 141] on div at bounding box center [1244, 137] width 15 height 15
click at [1088, 159] on div at bounding box center [1083, 157] width 15 height 15
click at [1083, 131] on div at bounding box center [1083, 138] width 15 height 15
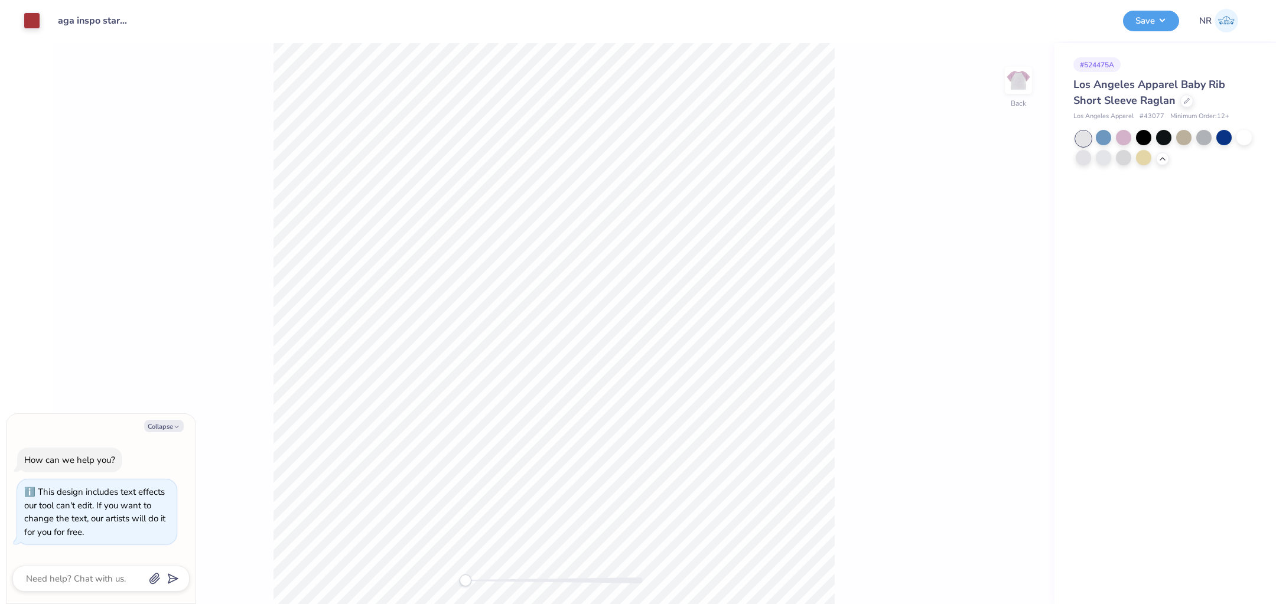
click at [1075, 129] on div "Los Angeles Apparel Baby Rib Short Sleeve Raglan Los Angeles Apparel # 43077 Mi…" at bounding box center [1162, 122] width 179 height 90
click at [1097, 129] on div "Los Angeles Apparel Baby Rib Short Sleeve Raglan Los Angeles Apparel # 43077 Mi…" at bounding box center [1162, 122] width 179 height 90
click at [1102, 135] on div at bounding box center [1103, 137] width 15 height 15
click at [1140, 154] on div at bounding box center [1143, 157] width 15 height 15
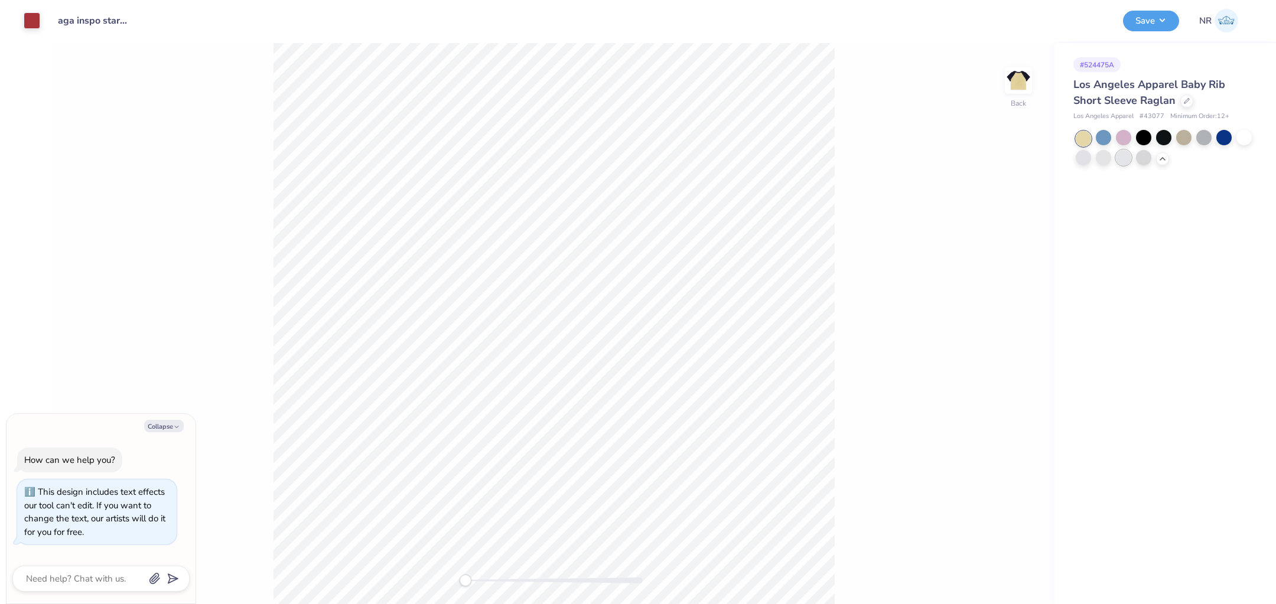
click at [1123, 157] on div at bounding box center [1123, 157] width 15 height 15
click at [1105, 157] on div at bounding box center [1103, 157] width 15 height 15
click at [1128, 155] on div at bounding box center [1123, 157] width 15 height 15
click at [1125, 156] on div at bounding box center [1123, 157] width 15 height 15
click at [1159, 134] on div at bounding box center [1163, 137] width 15 height 15
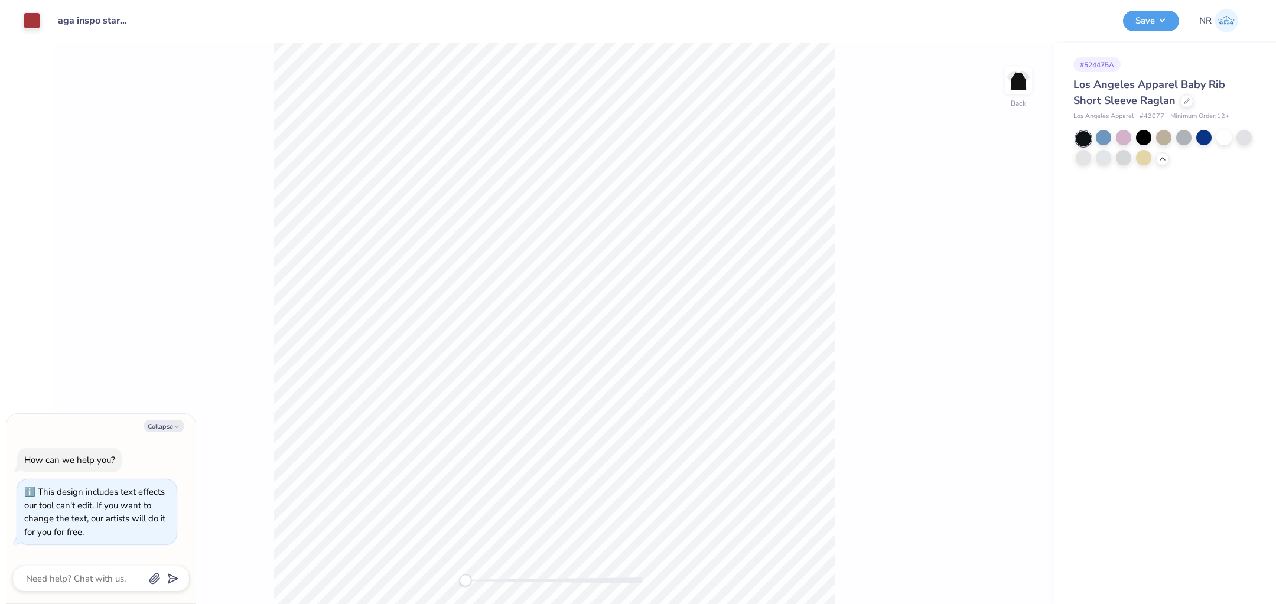
click at [1083, 136] on div at bounding box center [1083, 138] width 15 height 15
click at [1242, 139] on div at bounding box center [1244, 137] width 15 height 15
click at [1247, 141] on div at bounding box center [1244, 137] width 15 height 15
click at [1098, 161] on div at bounding box center [1103, 157] width 15 height 15
type textarea "x"
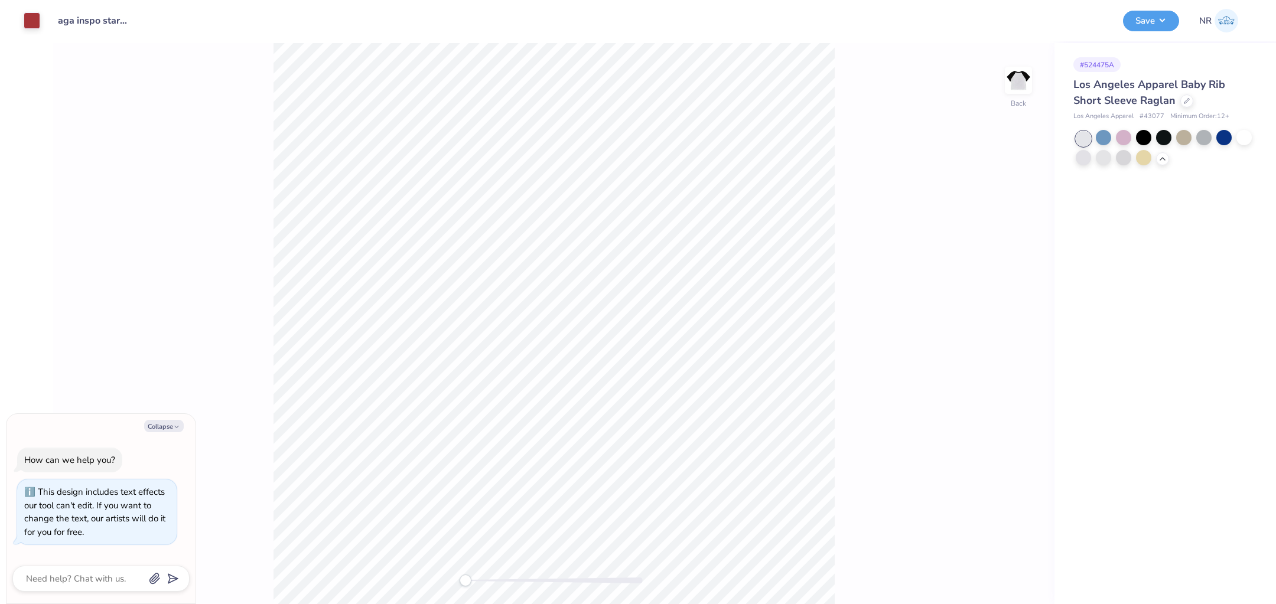
click at [1083, 219] on div "# 524475A Los Angeles Apparel Baby Rib Short Sleeve Raglan Los Angeles Apparel …" at bounding box center [1166, 323] width 222 height 561
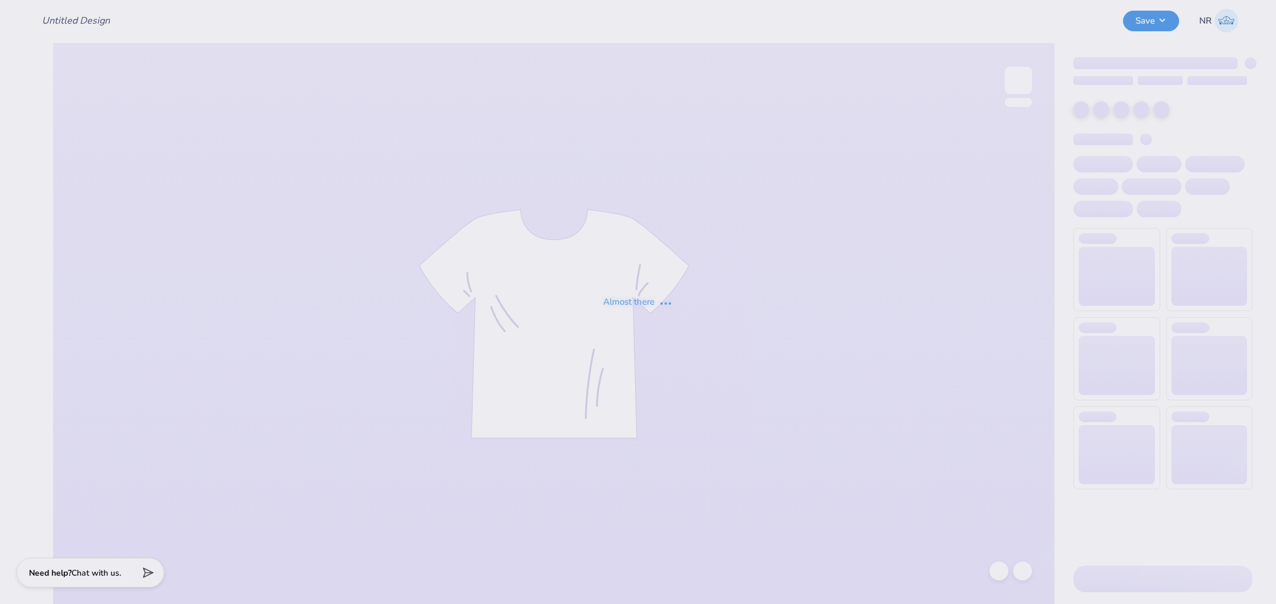
type input "aga inspo star top"
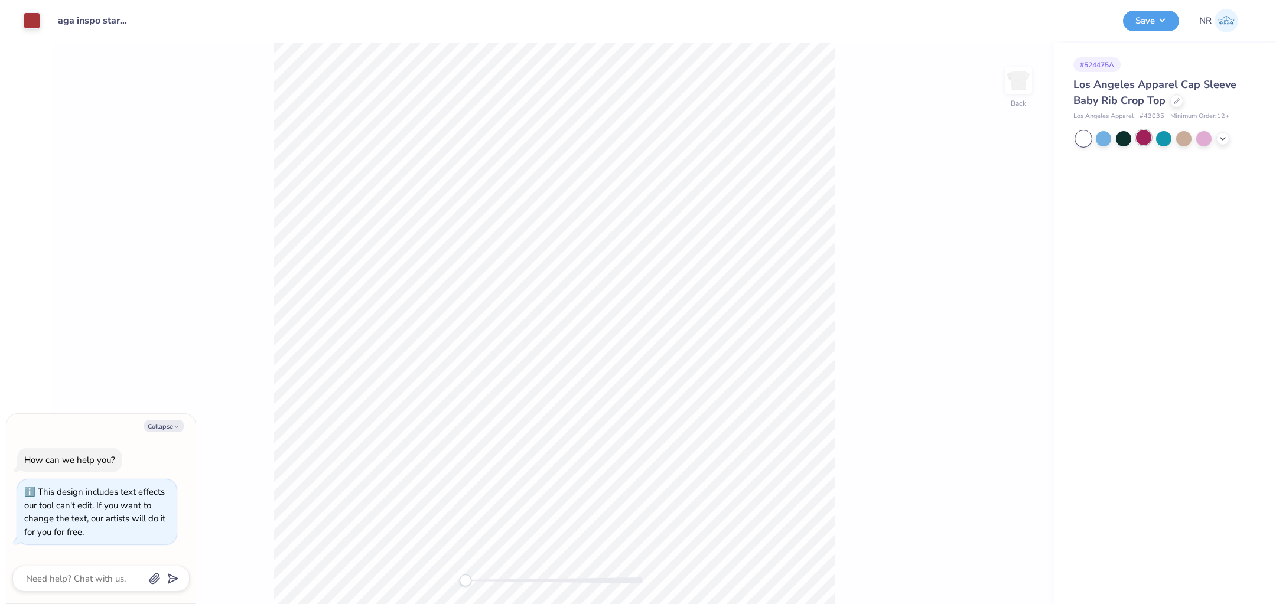
click at [1149, 136] on div at bounding box center [1143, 137] width 15 height 15
click at [1230, 135] on div at bounding box center [1164, 138] width 177 height 15
click at [1227, 137] on icon at bounding box center [1222, 137] width 9 height 9
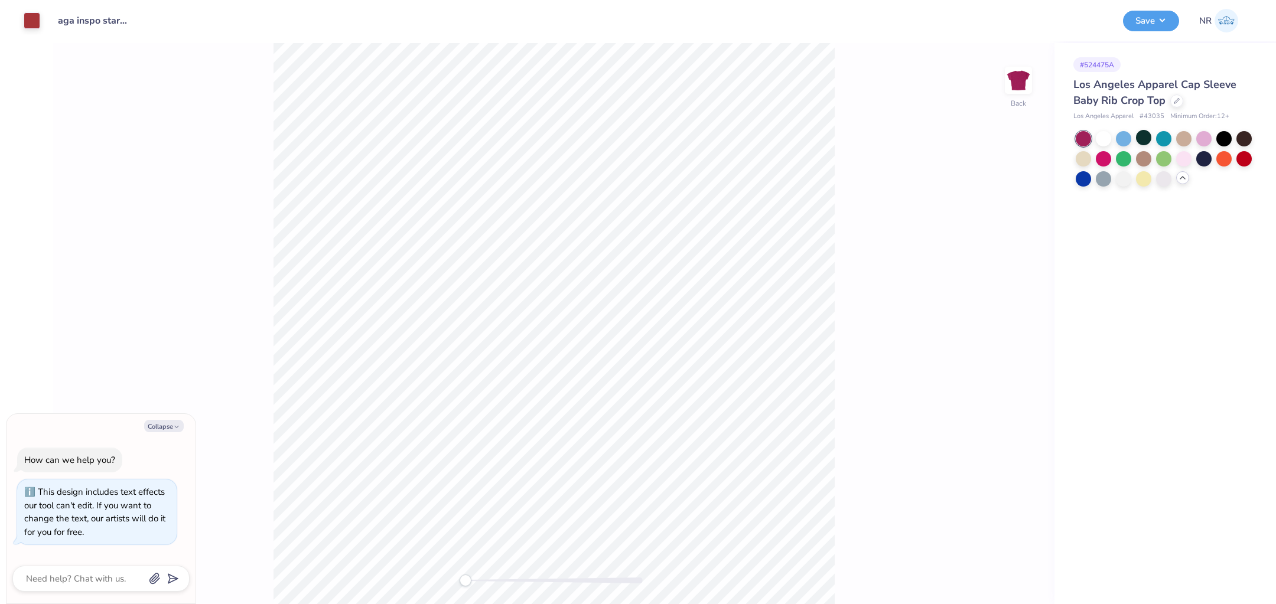
click at [1232, 162] on div at bounding box center [1164, 159] width 177 height 56
click at [1244, 162] on div at bounding box center [1244, 157] width 15 height 15
click at [1224, 135] on div at bounding box center [1223, 137] width 15 height 15
click at [1207, 135] on div at bounding box center [1203, 137] width 15 height 15
click at [1107, 134] on div at bounding box center [1103, 137] width 15 height 15
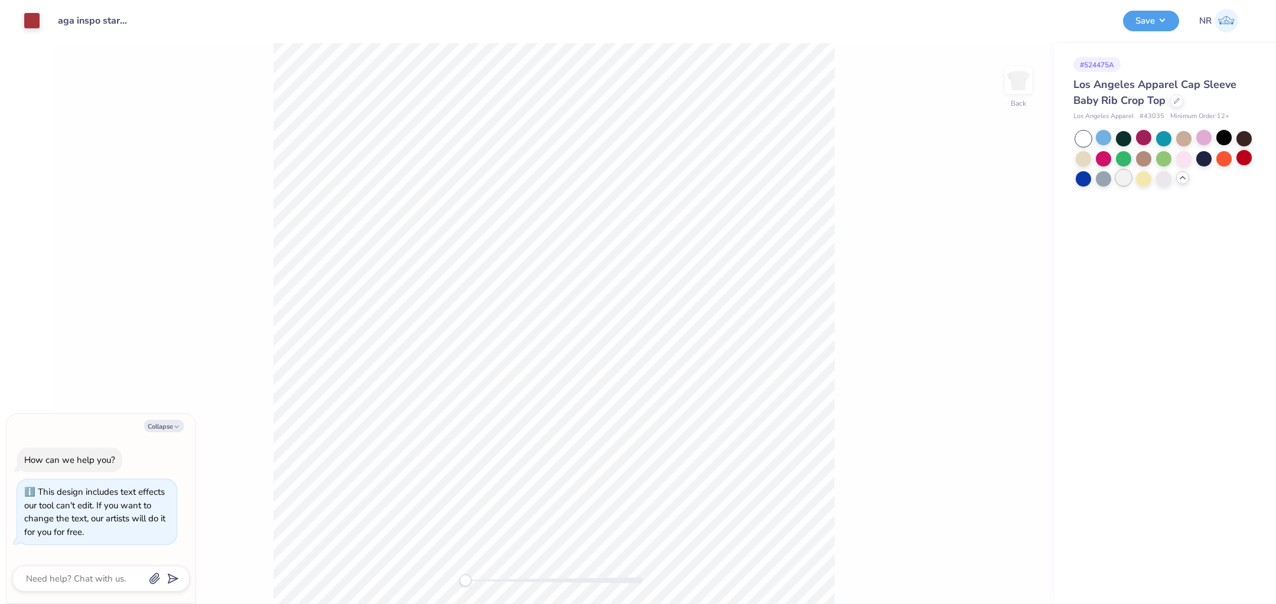
click at [1124, 179] on div at bounding box center [1123, 177] width 15 height 15
click at [1168, 186] on div at bounding box center [1164, 159] width 177 height 56
click at [1166, 183] on div at bounding box center [1163, 177] width 15 height 15
click at [1147, 180] on div at bounding box center [1143, 177] width 15 height 15
click at [1110, 132] on div at bounding box center [1103, 137] width 15 height 15
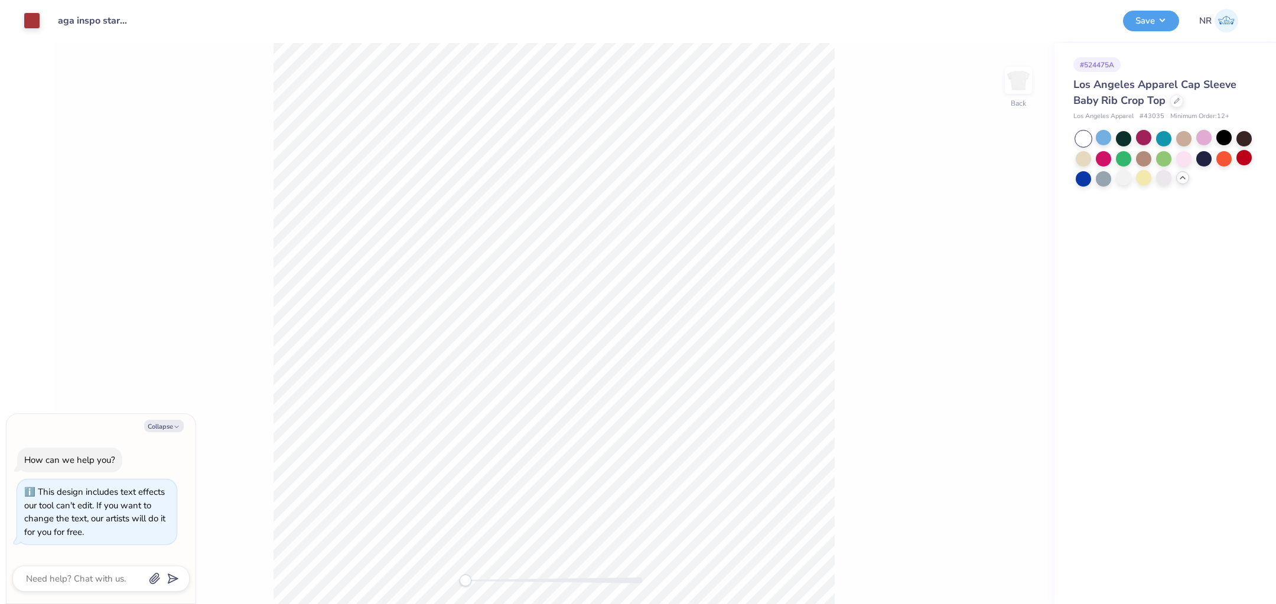
click at [1078, 132] on div at bounding box center [1083, 138] width 15 height 15
click at [1137, 180] on div at bounding box center [1143, 177] width 15 height 15
click at [1144, 178] on div at bounding box center [1143, 177] width 15 height 15
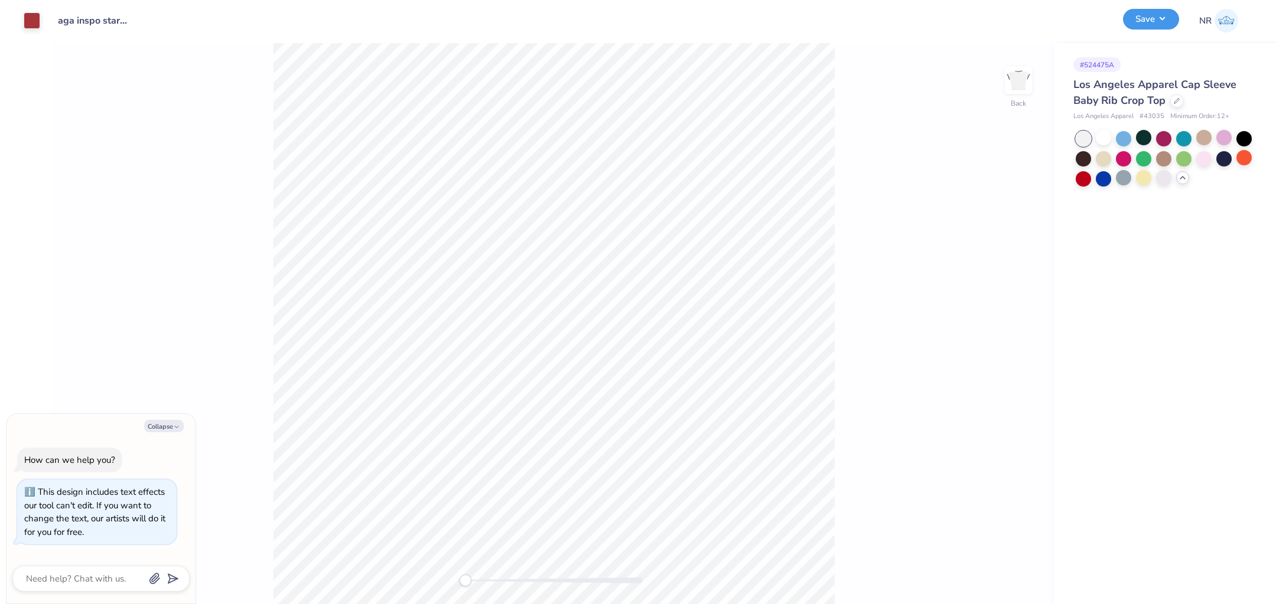
click at [1144, 17] on button "Save" at bounding box center [1151, 19] width 56 height 21
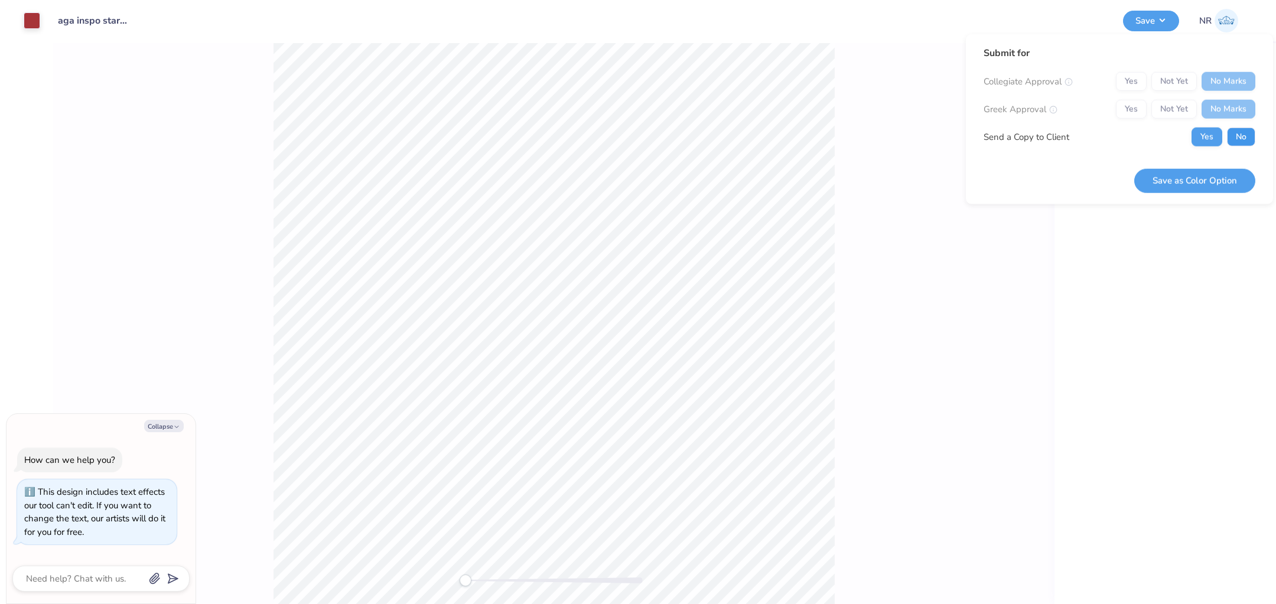
click at [1236, 143] on button "No" at bounding box center [1241, 137] width 28 height 19
click at [1215, 141] on button "Yes" at bounding box center [1207, 137] width 31 height 19
click at [1213, 171] on button "Save as Color Option" at bounding box center [1194, 180] width 121 height 24
type textarea "x"
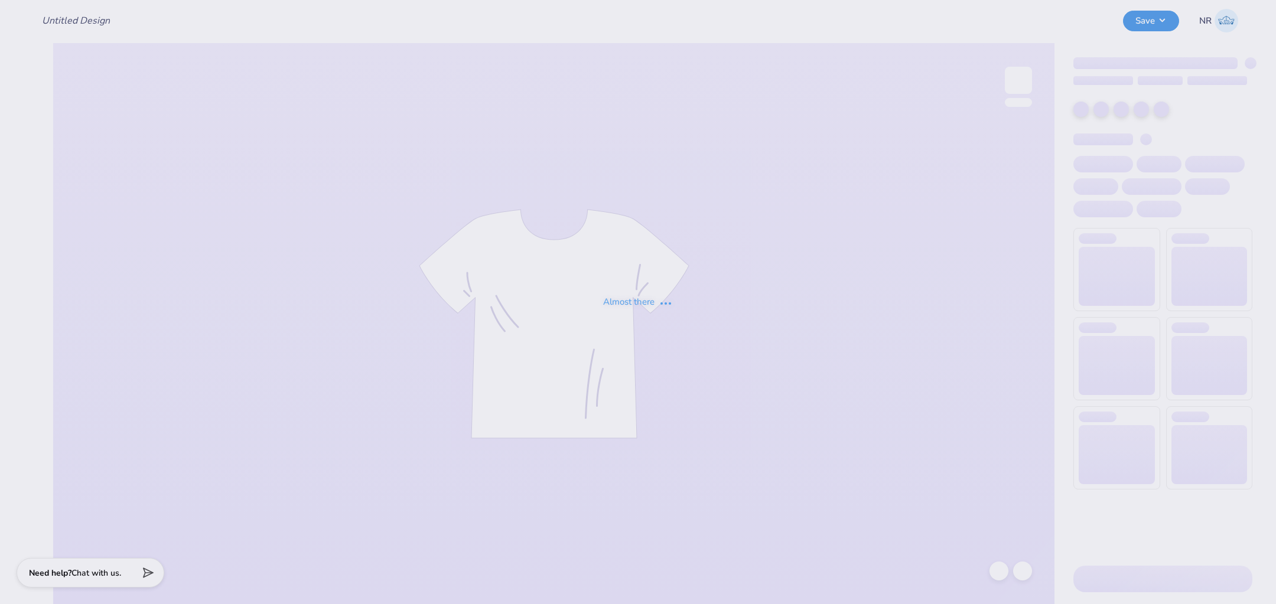
type input "aga cap"
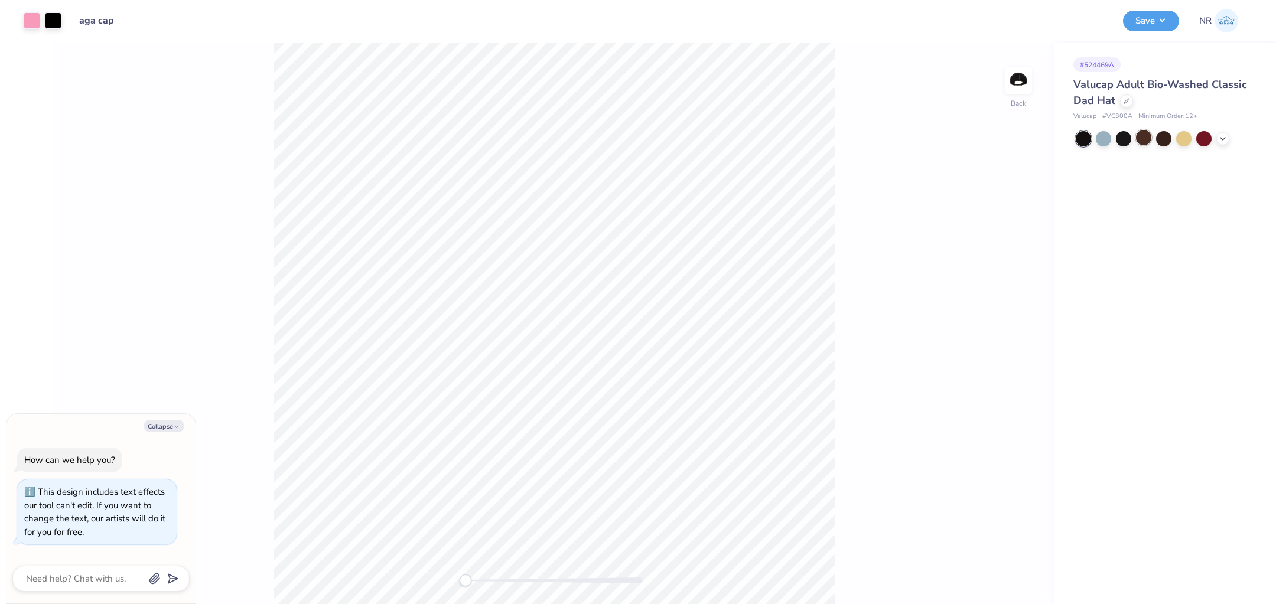
click at [1144, 136] on div at bounding box center [1143, 137] width 15 height 15
click at [1127, 136] on div at bounding box center [1123, 137] width 15 height 15
click at [1222, 139] on icon at bounding box center [1222, 137] width 9 height 9
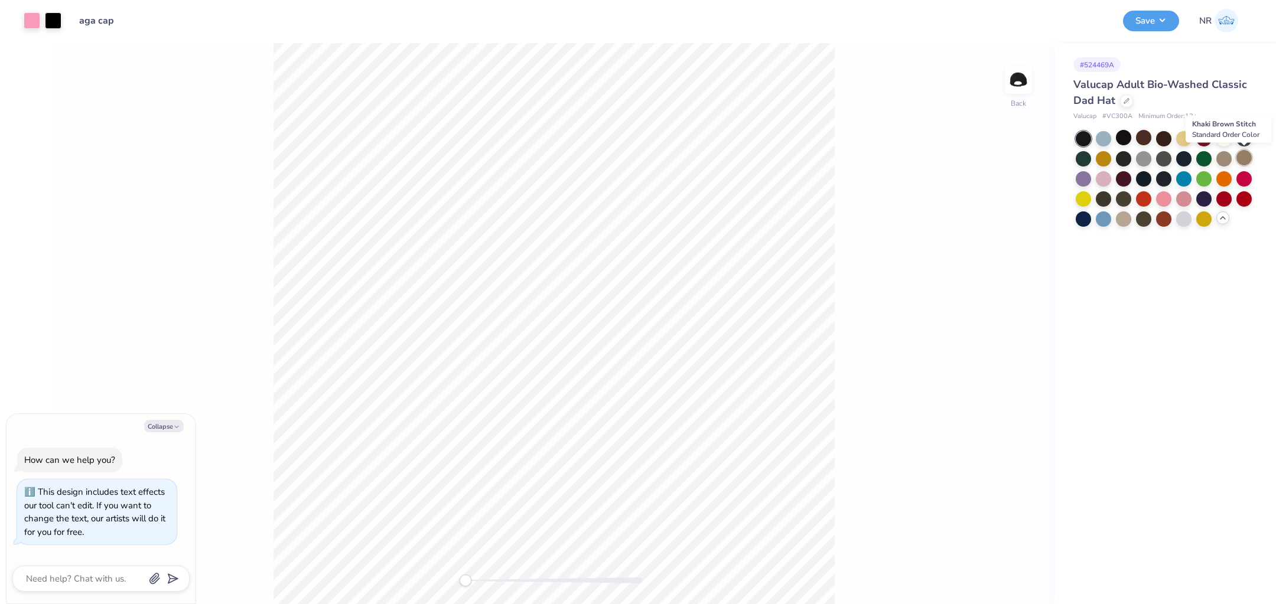
click at [1245, 157] on div at bounding box center [1244, 157] width 15 height 15
click at [1163, 139] on div at bounding box center [1163, 137] width 15 height 15
click at [1149, 137] on div at bounding box center [1143, 137] width 15 height 15
click at [1126, 136] on div at bounding box center [1123, 137] width 15 height 15
click at [1182, 135] on div at bounding box center [1183, 137] width 15 height 15
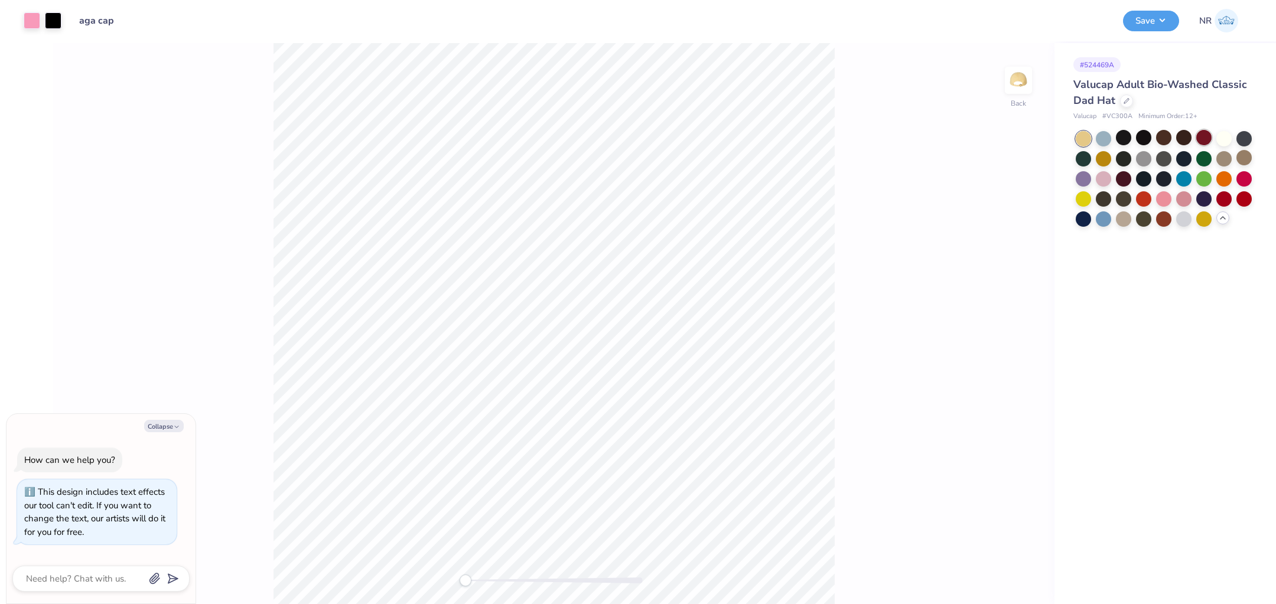
click at [1209, 135] on div at bounding box center [1203, 137] width 15 height 15
click at [1229, 135] on div at bounding box center [1223, 137] width 15 height 15
click at [1242, 135] on div at bounding box center [1244, 137] width 15 height 15
click at [1089, 157] on div at bounding box center [1083, 157] width 15 height 15
click at [1110, 159] on div at bounding box center [1103, 157] width 15 height 15
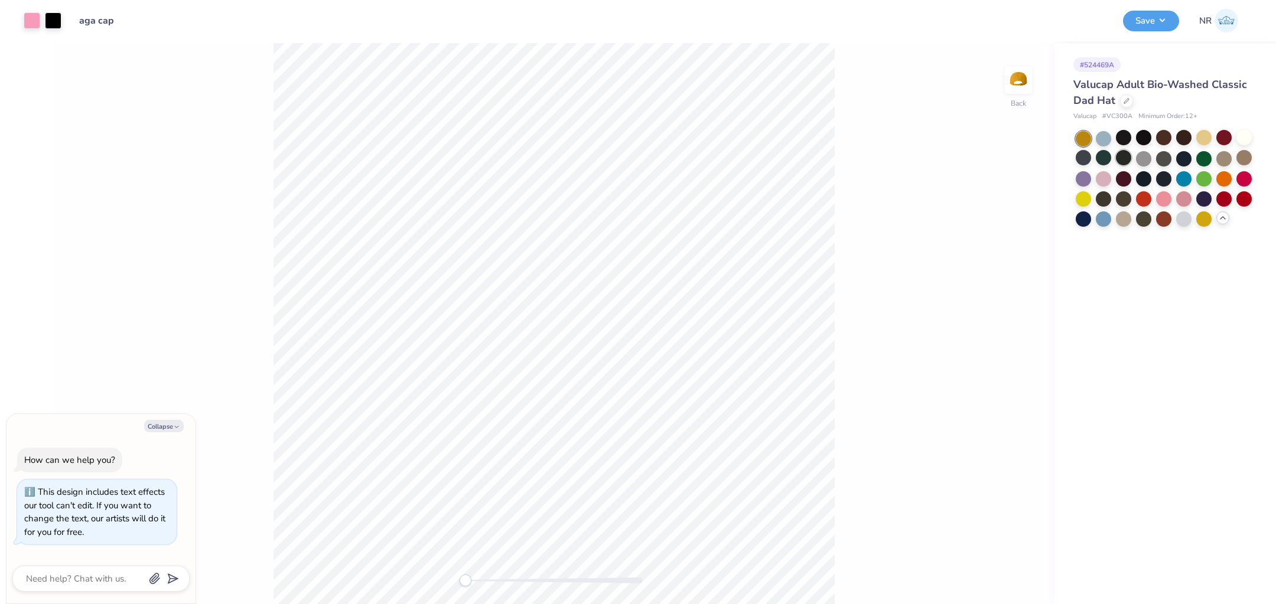
click at [1126, 157] on div at bounding box center [1123, 157] width 15 height 15
click at [1144, 157] on div at bounding box center [1143, 157] width 15 height 15
click at [1171, 161] on div at bounding box center [1163, 157] width 15 height 15
click at [1183, 160] on div at bounding box center [1183, 157] width 15 height 15
click at [1228, 158] on div at bounding box center [1223, 157] width 15 height 15
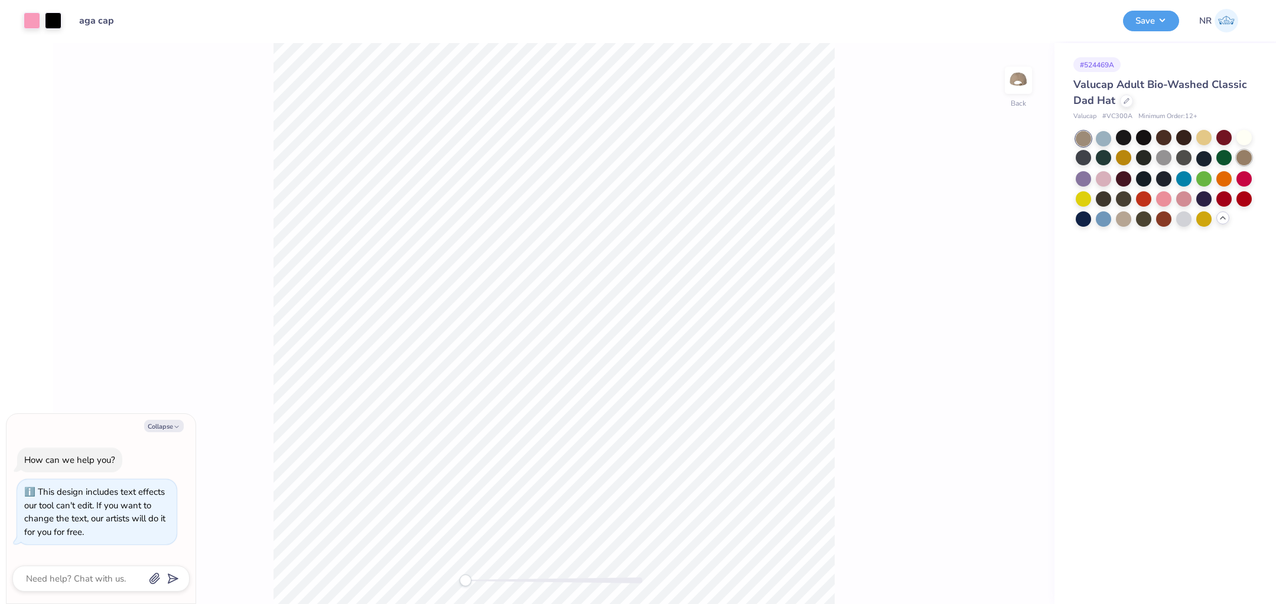
click at [1247, 161] on div at bounding box center [1244, 157] width 15 height 15
click at [1122, 178] on div at bounding box center [1123, 177] width 15 height 15
click at [1141, 178] on div at bounding box center [1143, 177] width 15 height 15
click at [1167, 180] on div at bounding box center [1163, 177] width 15 height 15
click at [1106, 195] on div at bounding box center [1103, 197] width 15 height 15
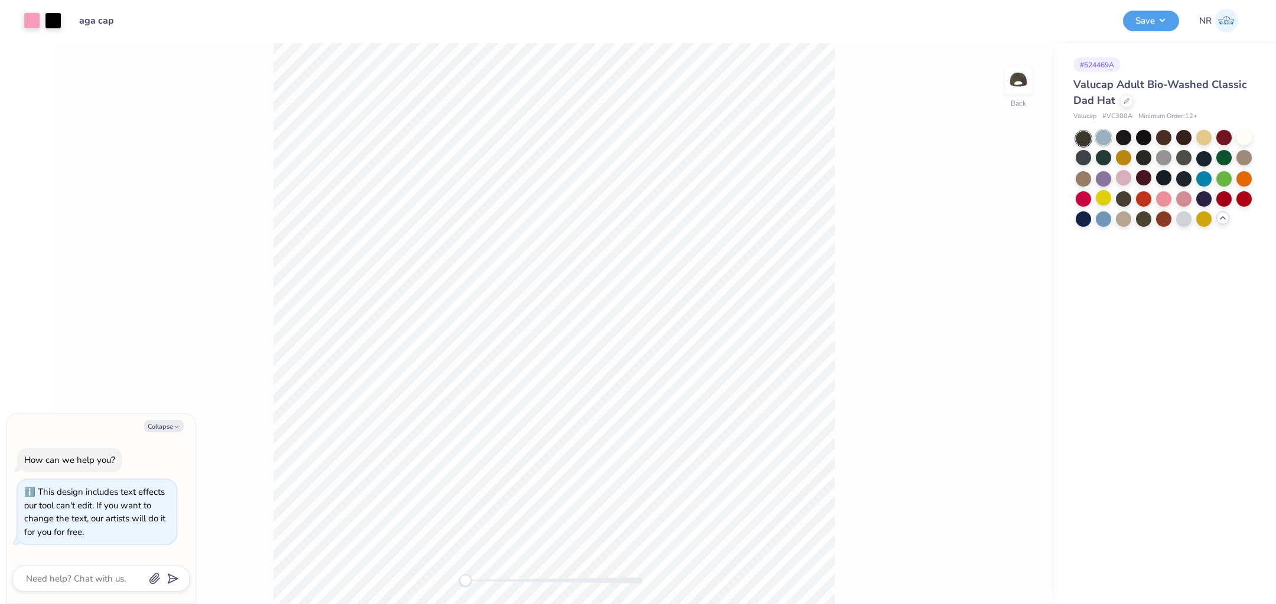
click at [1098, 135] on div at bounding box center [1103, 137] width 15 height 15
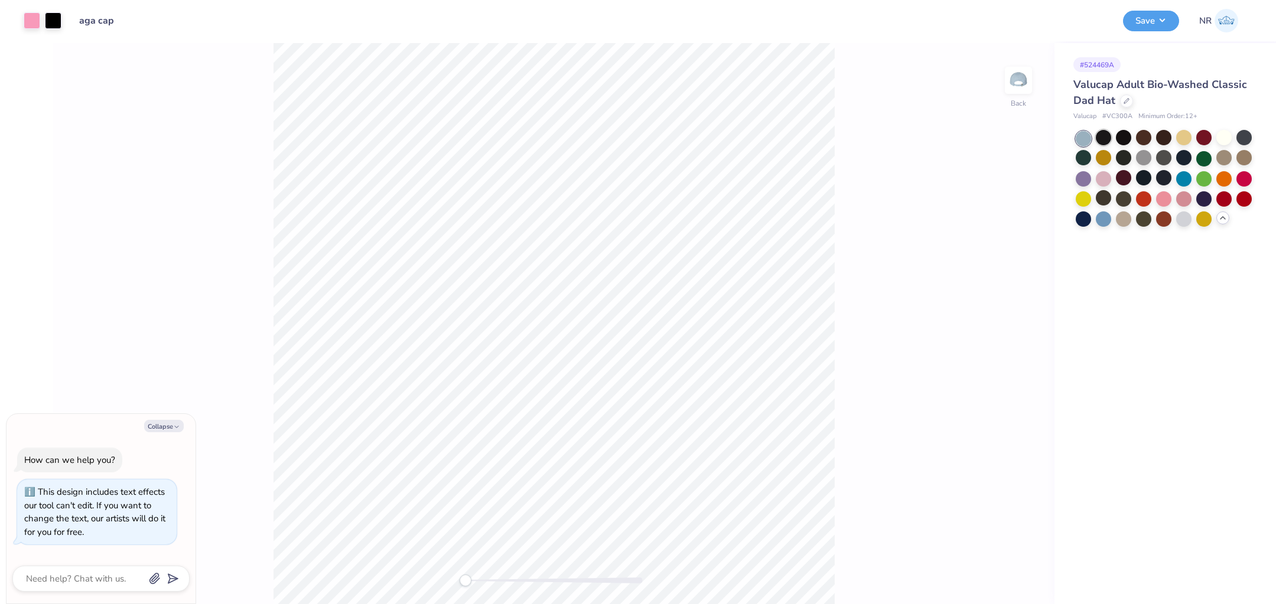
click at [1102, 135] on div at bounding box center [1103, 137] width 15 height 15
click at [1121, 136] on div at bounding box center [1123, 137] width 15 height 15
click at [1181, 155] on div at bounding box center [1183, 157] width 15 height 15
click at [1201, 157] on div at bounding box center [1203, 157] width 15 height 15
click at [1139, 174] on div at bounding box center [1143, 177] width 15 height 15
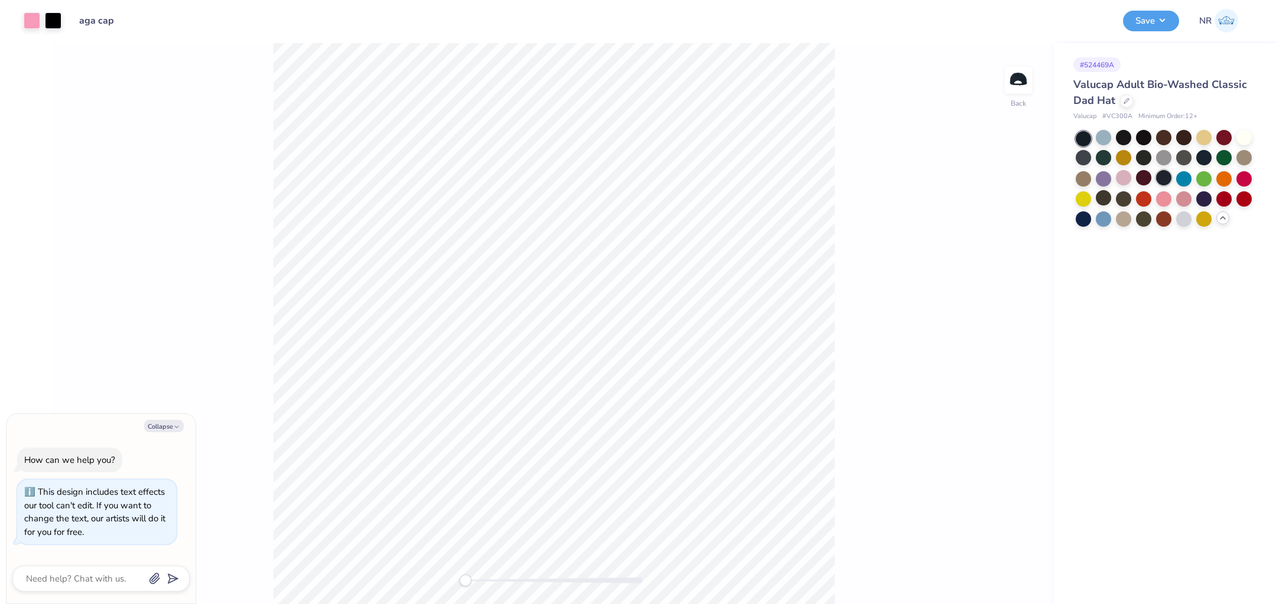
click at [1159, 175] on div at bounding box center [1163, 177] width 15 height 15
type textarea "x"
